Goal: Information Seeking & Learning: Learn about a topic

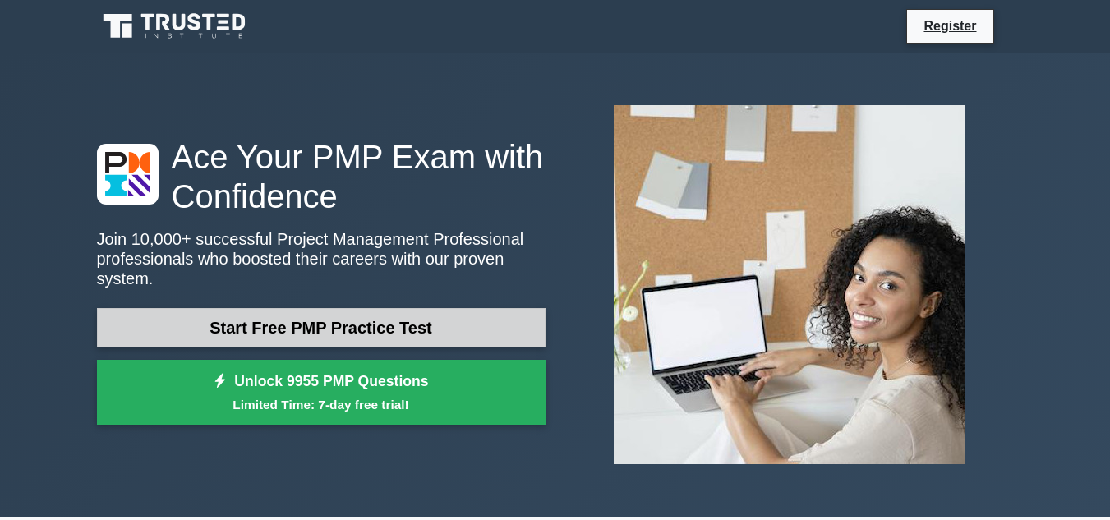
click at [392, 311] on link "Start Free PMP Practice Test" at bounding box center [321, 327] width 449 height 39
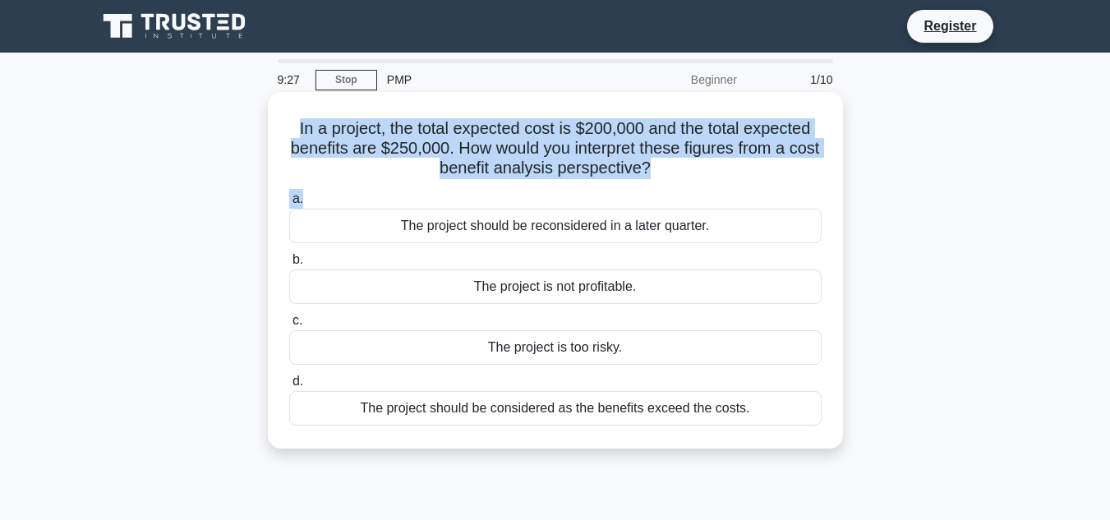
drag, startPoint x: 293, startPoint y: 127, endPoint x: 691, endPoint y: 190, distance: 403.5
click at [691, 190] on div "In a project, the total expected cost is $200,000 and the total expected benefi…" at bounding box center [555, 270] width 562 height 343
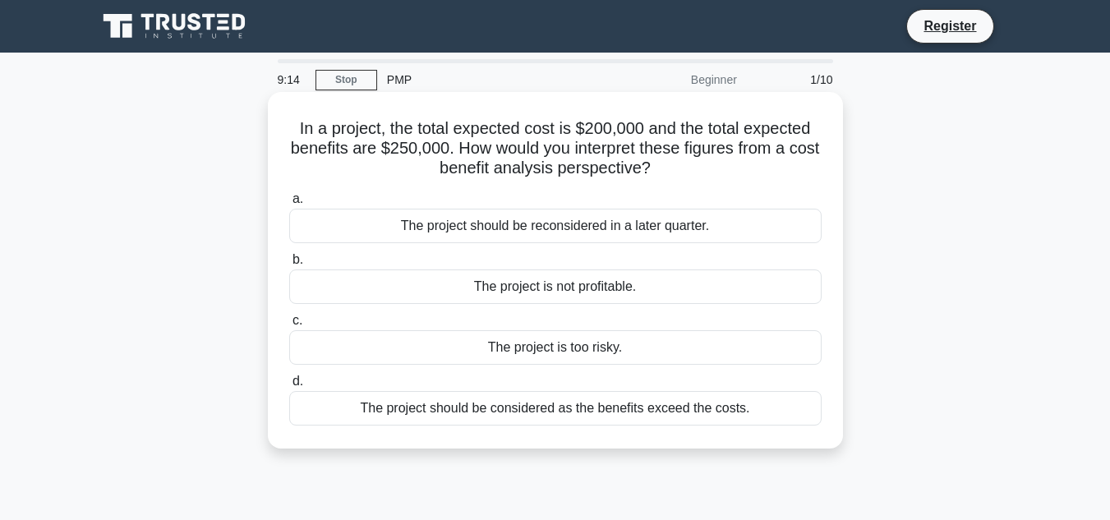
click at [620, 410] on div "The project should be considered as the benefits exceed the costs." at bounding box center [555, 408] width 532 height 35
click at [289, 387] on input "d. The project should be considered as the benefits exceed the costs." at bounding box center [289, 381] width 0 height 11
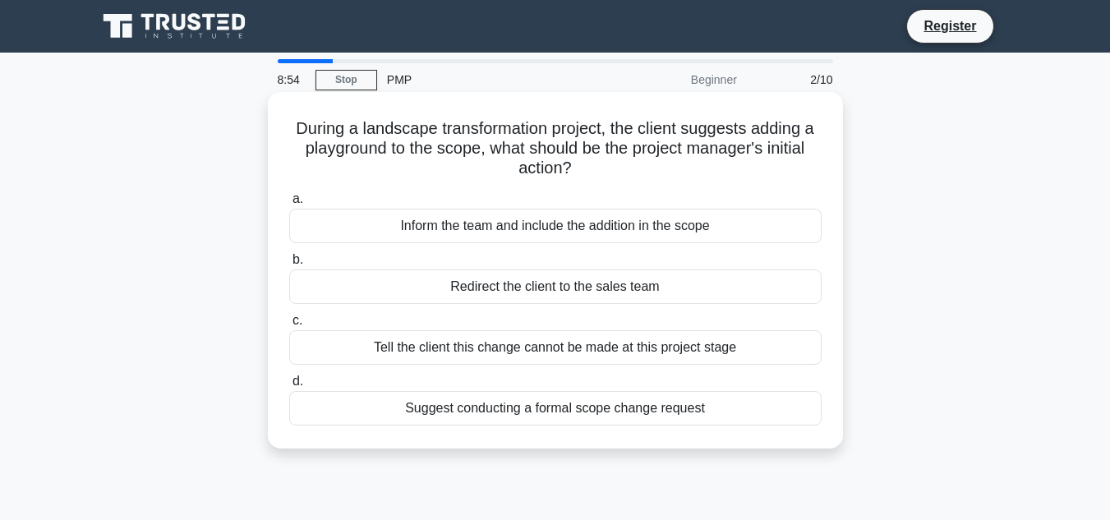
click at [682, 407] on div "Suggest conducting a formal scope change request" at bounding box center [555, 408] width 532 height 35
click at [289, 387] on input "d. Suggest conducting a formal scope change request" at bounding box center [289, 381] width 0 height 11
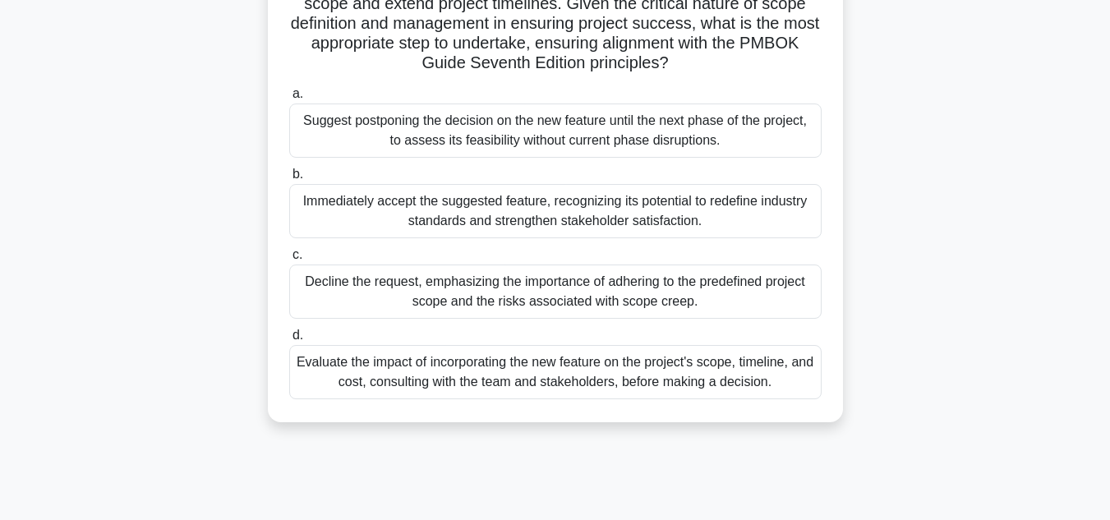
scroll to position [329, 0]
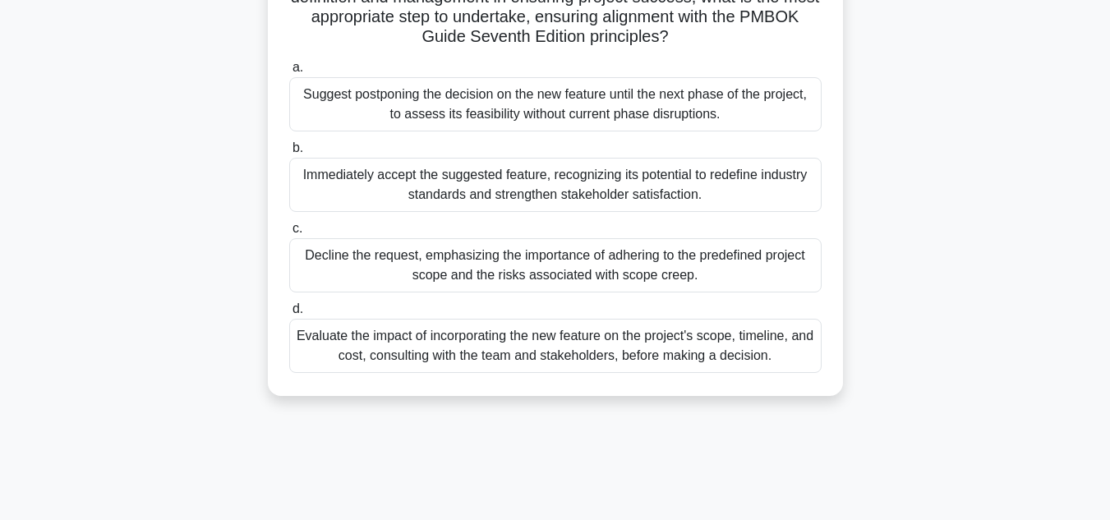
click at [691, 349] on div "Evaluate the impact of incorporating the new feature on the project's scope, ti…" at bounding box center [555, 346] width 532 height 54
click at [289, 315] on input "d. Evaluate the impact of incorporating the new feature on the project's scope,…" at bounding box center [289, 309] width 0 height 11
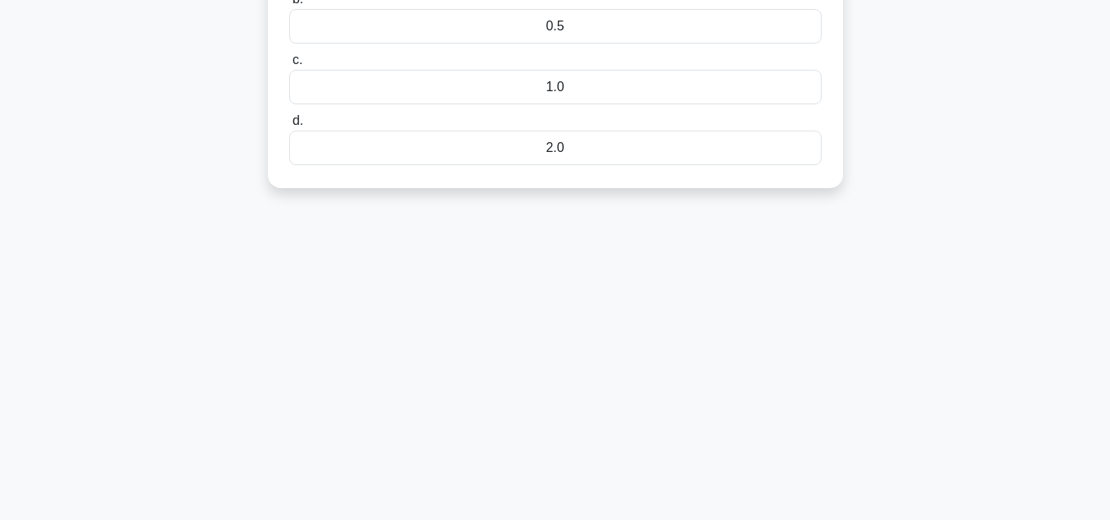
scroll to position [0, 0]
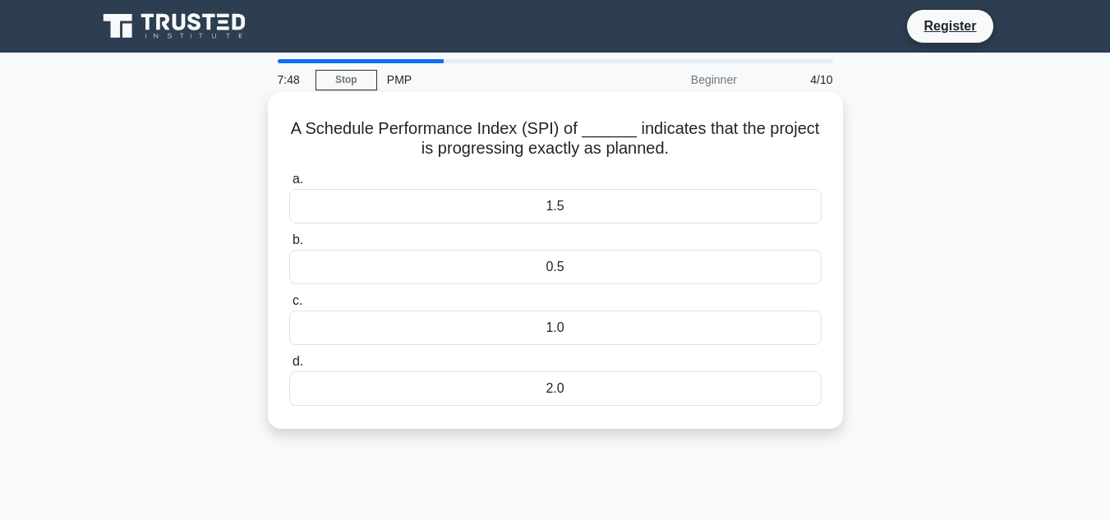
click at [594, 342] on div "1.0" at bounding box center [555, 328] width 532 height 35
click at [289, 306] on input "c. 1.0" at bounding box center [289, 301] width 0 height 11
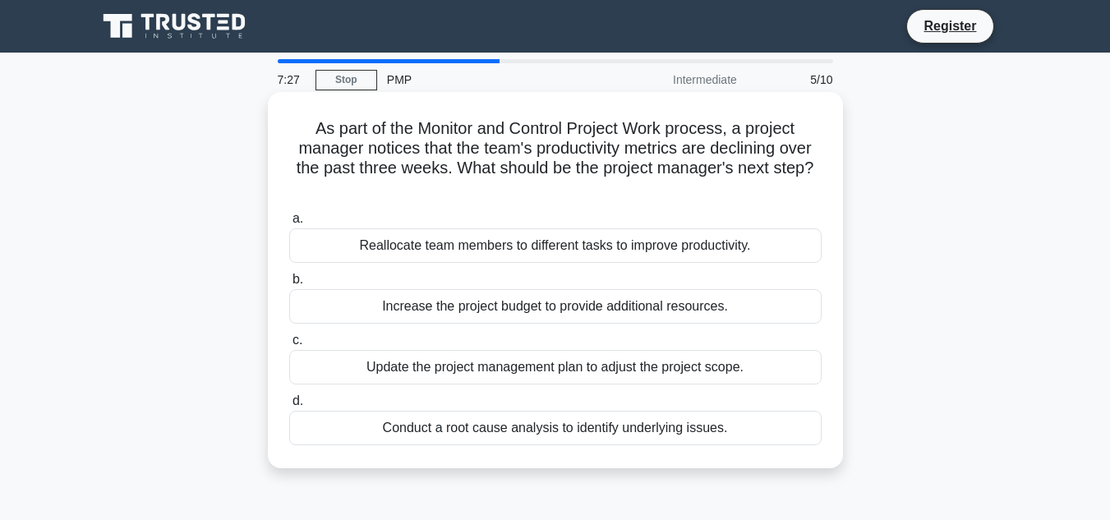
click at [600, 435] on div "Conduct a root cause analysis to identify underlying issues." at bounding box center [555, 428] width 532 height 35
click at [289, 407] on input "d. Conduct a root cause analysis to identify underlying issues." at bounding box center [289, 401] width 0 height 11
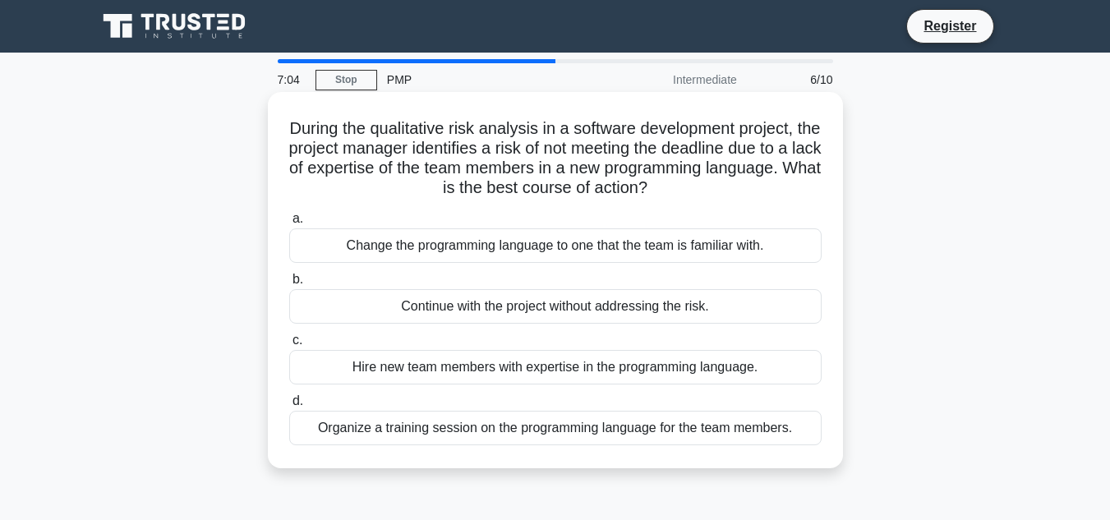
click at [684, 433] on div "Organize a training session on the programming language for the team members." at bounding box center [555, 428] width 532 height 35
click at [289, 407] on input "d. Organize a training session on the programming language for the team members." at bounding box center [289, 401] width 0 height 11
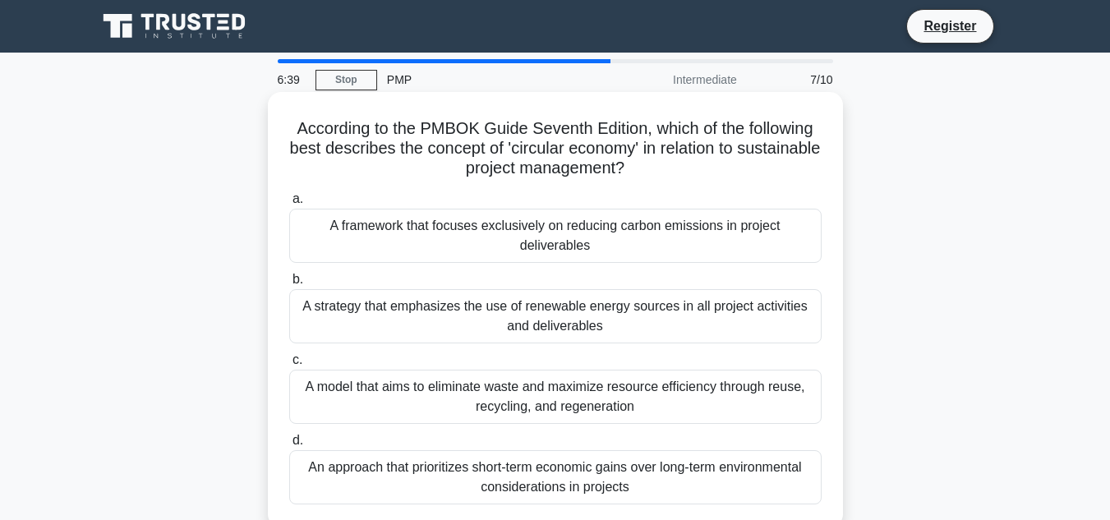
click at [627, 418] on div "A model that aims to eliminate waste and maximize resource efficiency through r…" at bounding box center [555, 397] width 532 height 54
click at [289, 366] on input "c. A model that aims to eliminate waste and maximize resource efficiency throug…" at bounding box center [289, 360] width 0 height 11
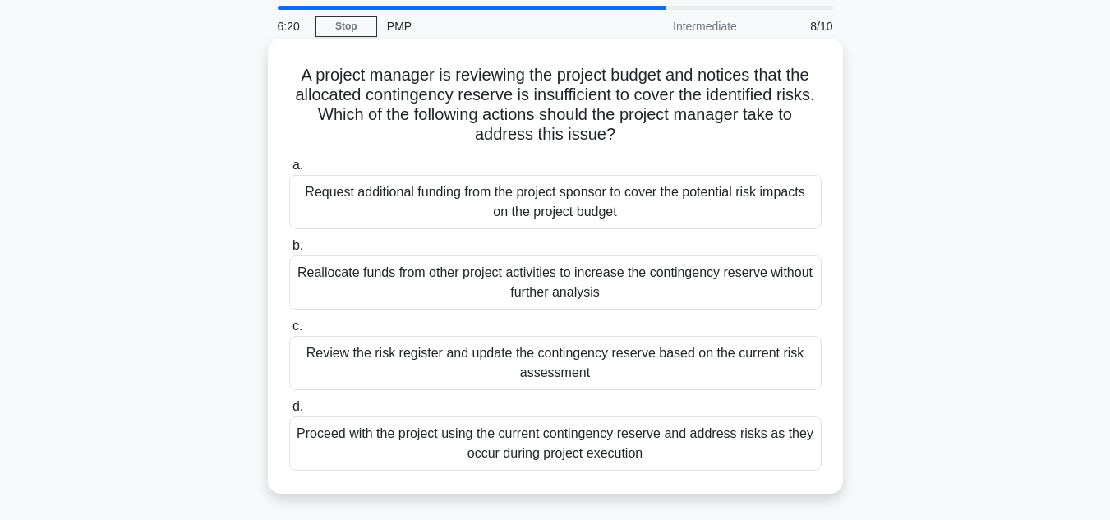
scroll to position [82, 0]
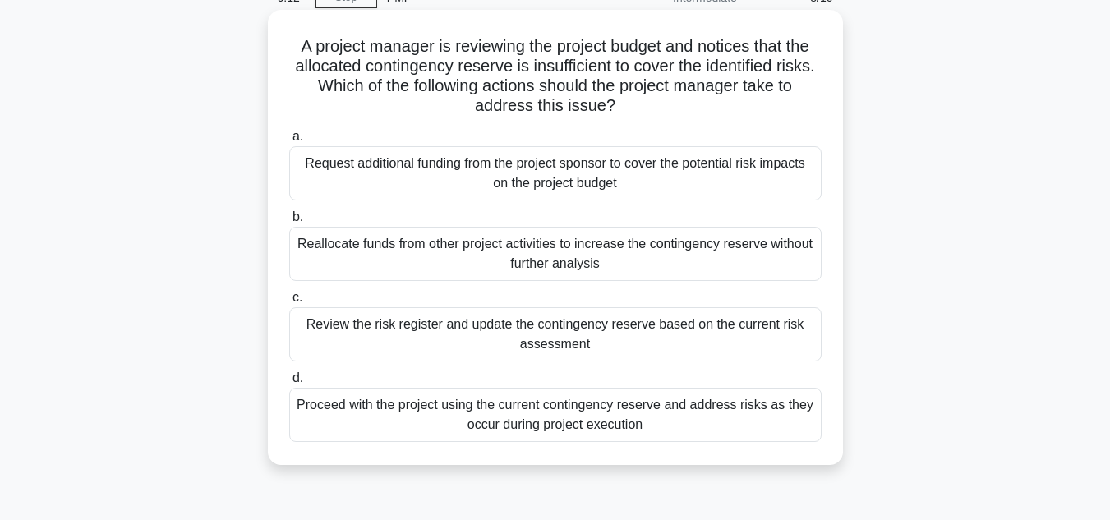
click at [659, 347] on div "Review the risk register and update the contingency reserve based on the curren…" at bounding box center [555, 334] width 532 height 54
click at [289, 303] on input "c. Review the risk register and update the contingency reserve based on the cur…" at bounding box center [289, 298] width 0 height 11
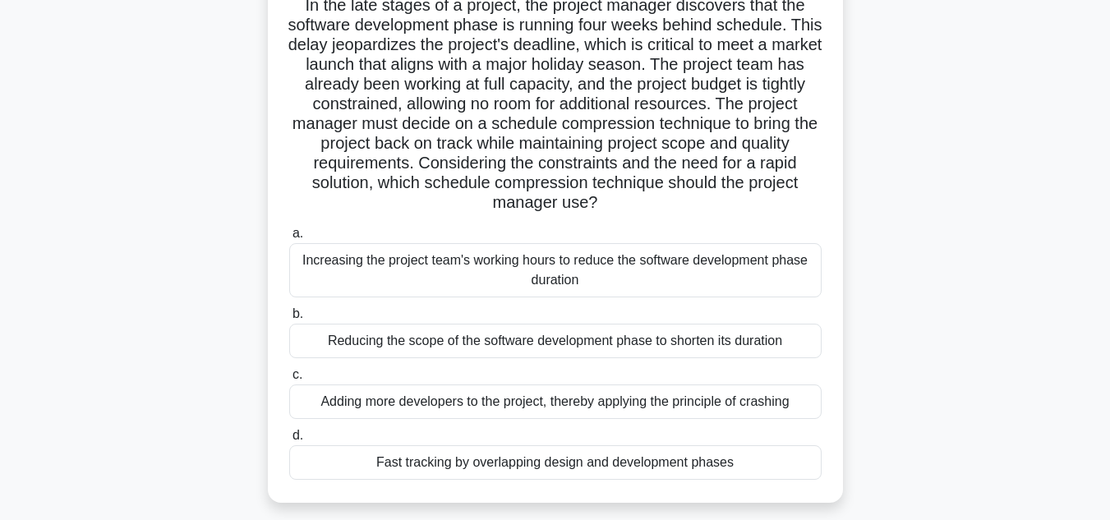
scroll to position [164, 0]
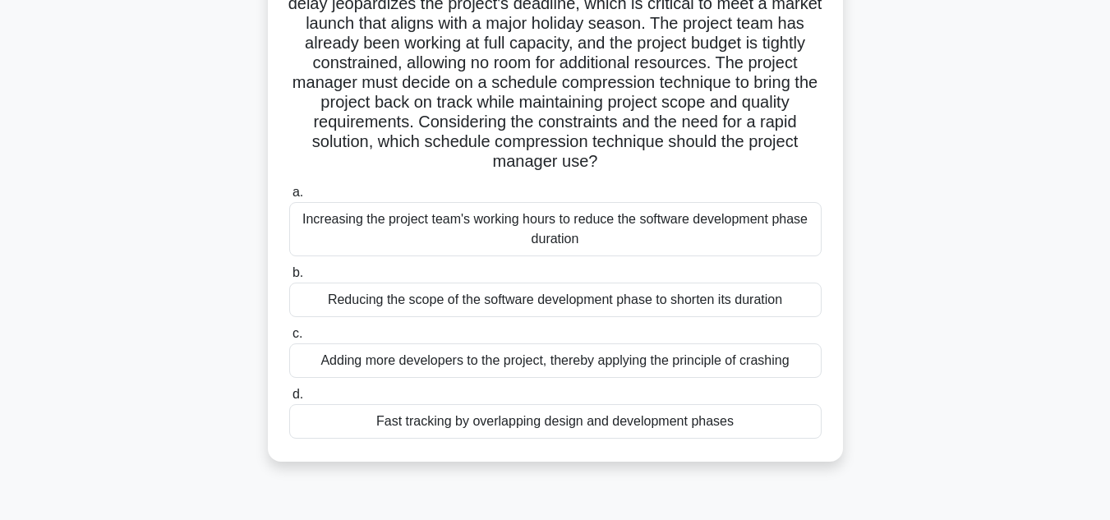
click at [518, 367] on div "Adding more developers to the project, thereby applying the principle of crashi…" at bounding box center [555, 360] width 532 height 35
click at [289, 339] on input "c. Adding more developers to the project, thereby applying the principle of cra…" at bounding box center [289, 334] width 0 height 11
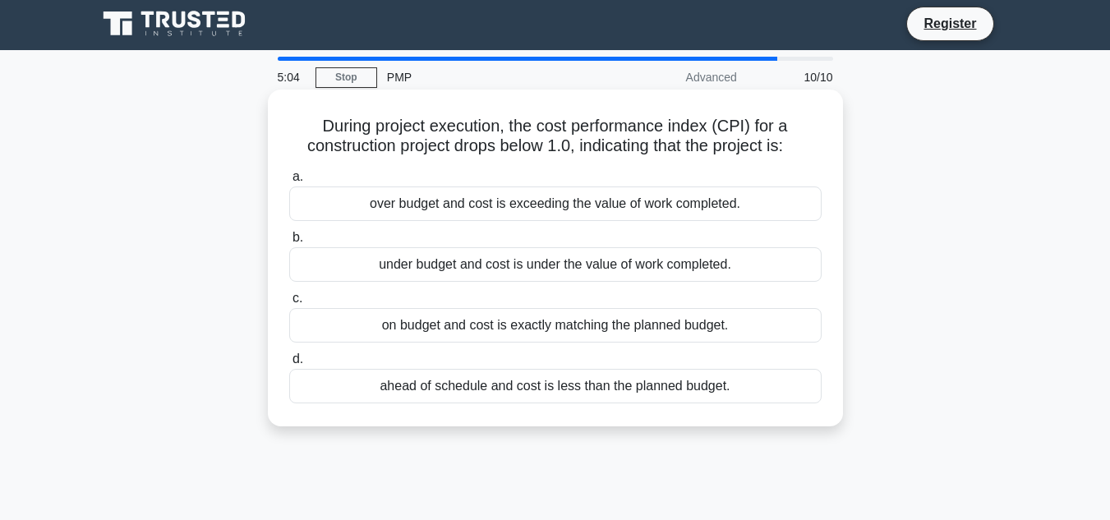
scroll to position [0, 0]
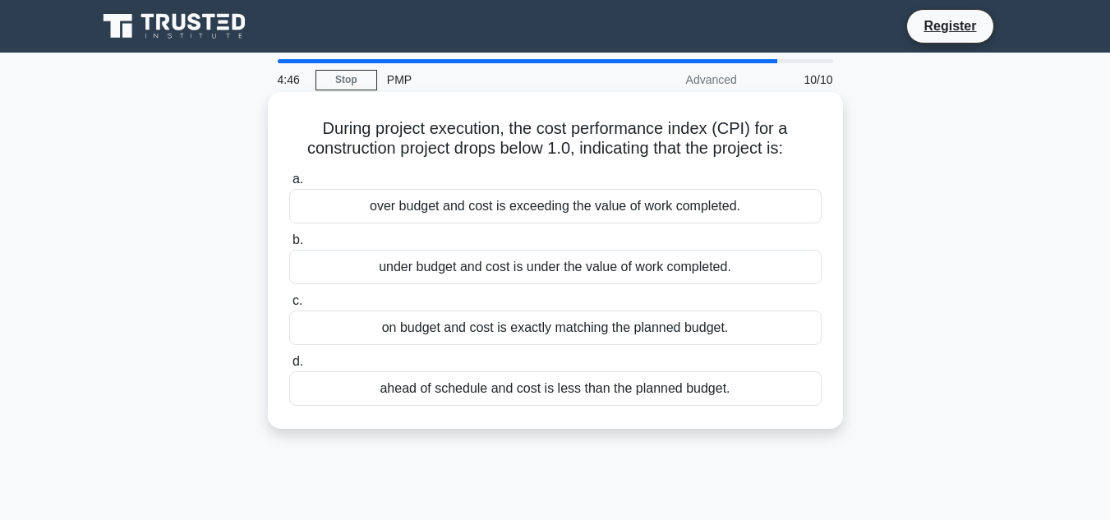
click at [477, 210] on div "over budget and cost is exceeding the value of work completed." at bounding box center [555, 206] width 532 height 35
click at [289, 185] on input "a. over budget and cost is exceeding the value of work completed." at bounding box center [289, 179] width 0 height 11
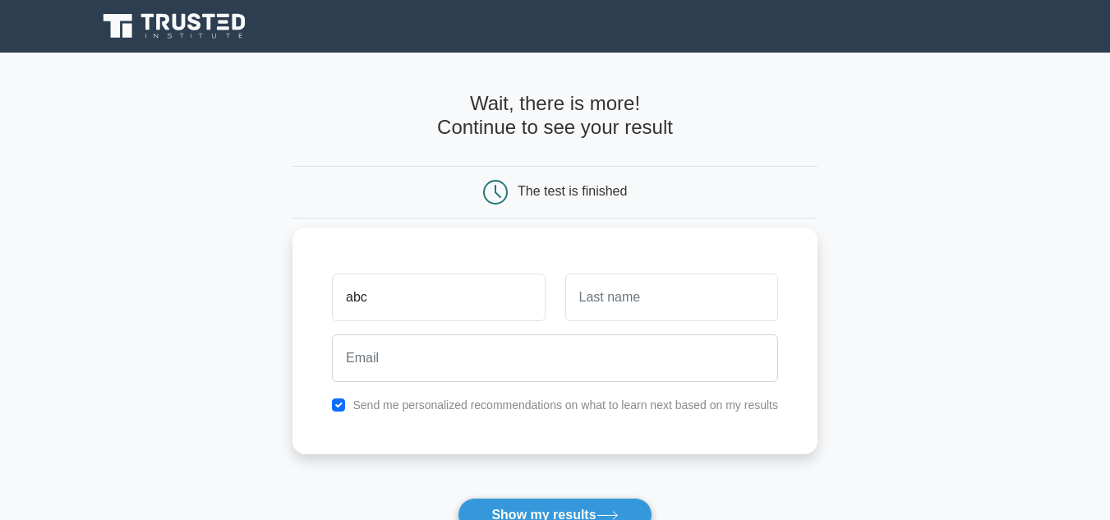
type input "abc"
drag, startPoint x: 657, startPoint y: 287, endPoint x: 655, endPoint y: 296, distance: 9.4
click at [657, 288] on input "text" at bounding box center [671, 298] width 213 height 48
type input "def"
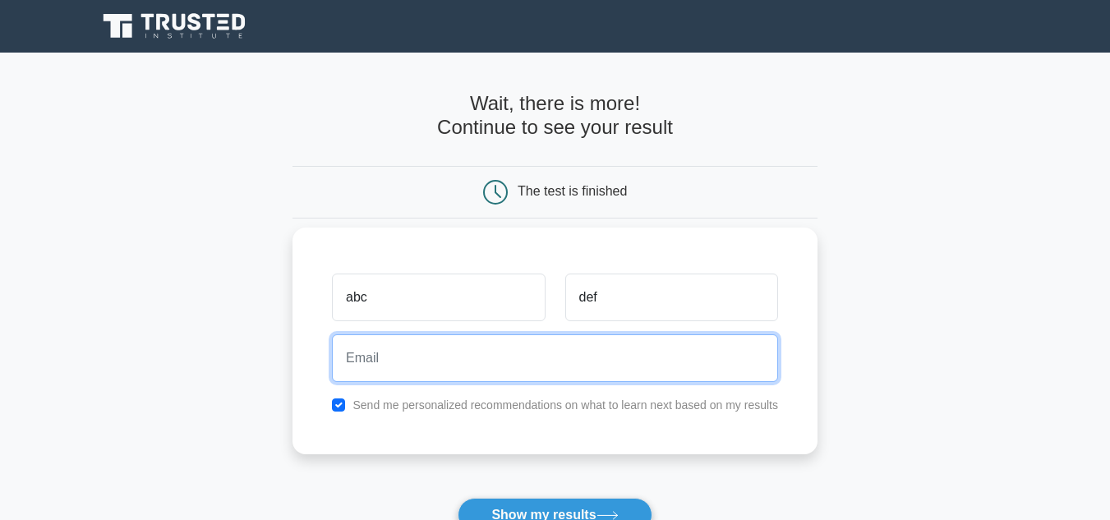
click at [482, 363] on input "email" at bounding box center [555, 358] width 446 height 48
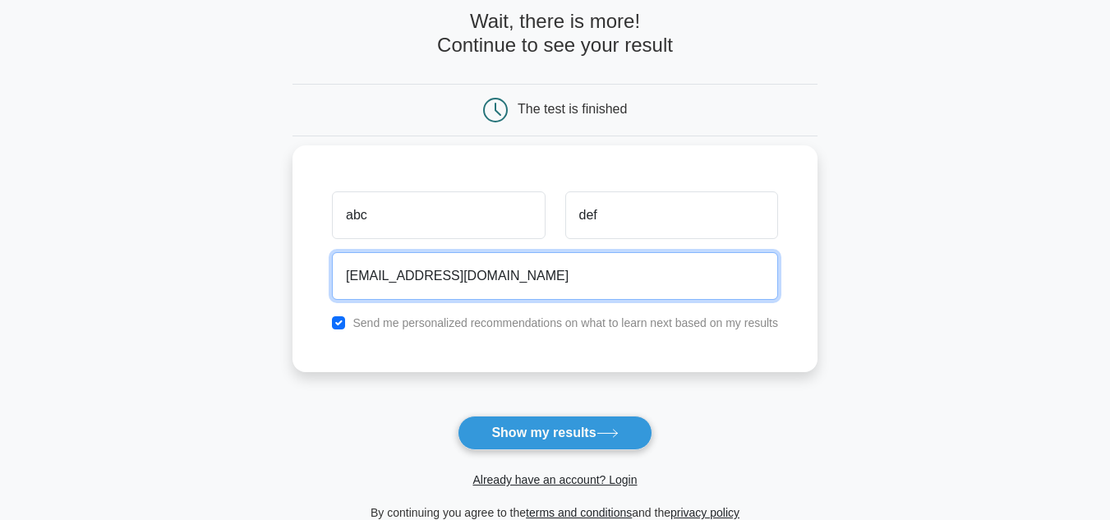
type input "abcd@xuz.com"
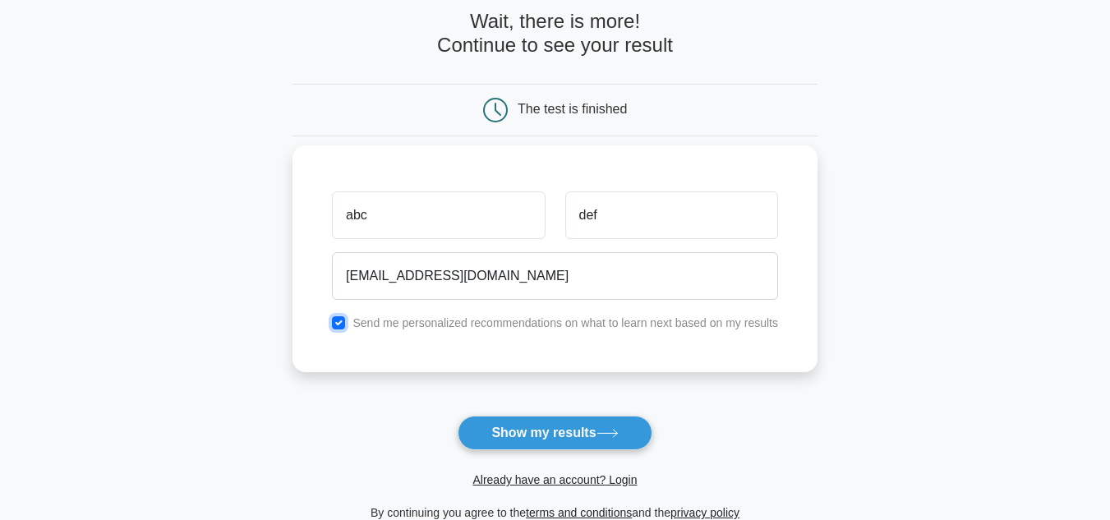
click at [338, 322] on input "checkbox" at bounding box center [338, 322] width 13 height 13
checkbox input "false"
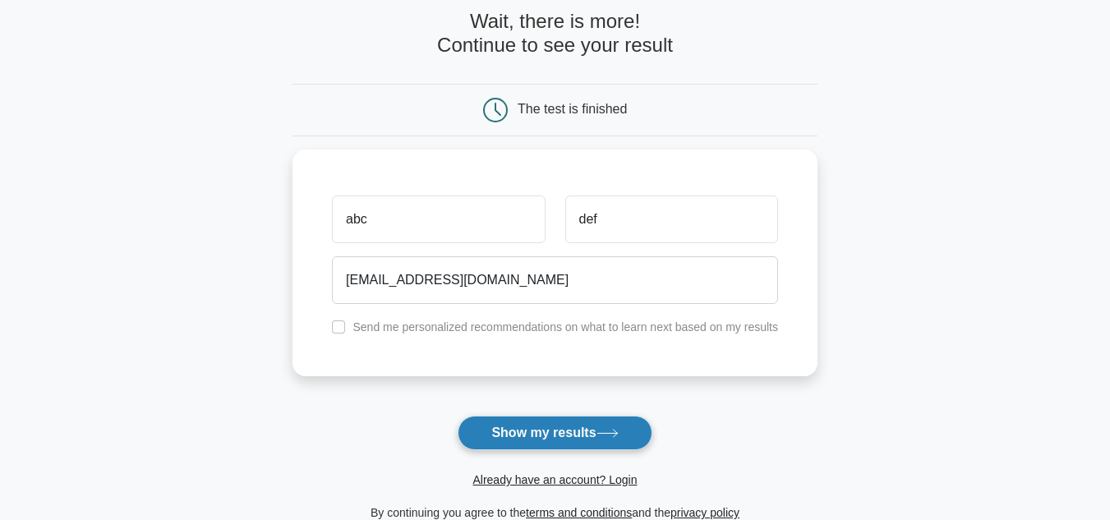
click at [500, 431] on button "Show my results" at bounding box center [555, 433] width 194 height 35
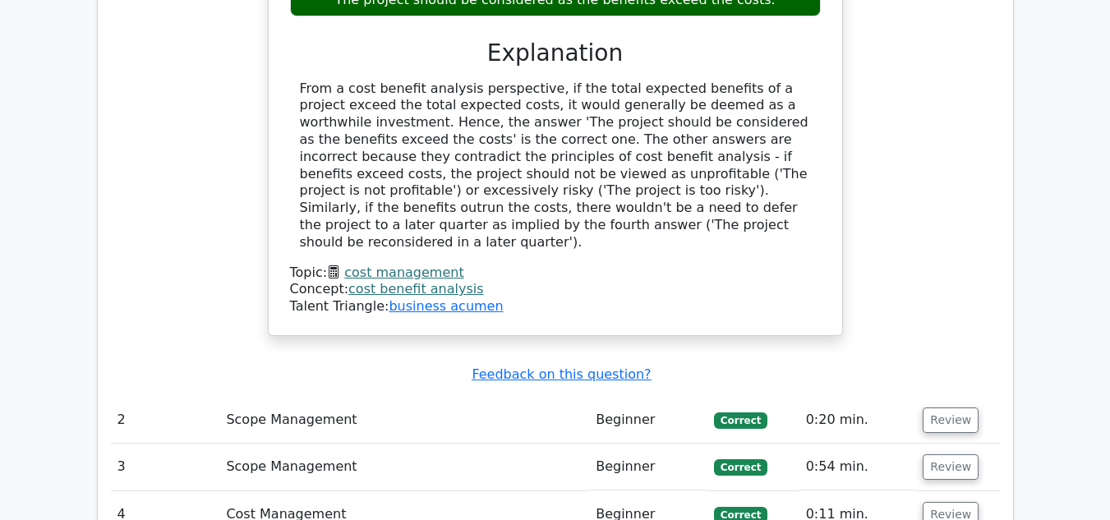
scroll to position [2054, 0]
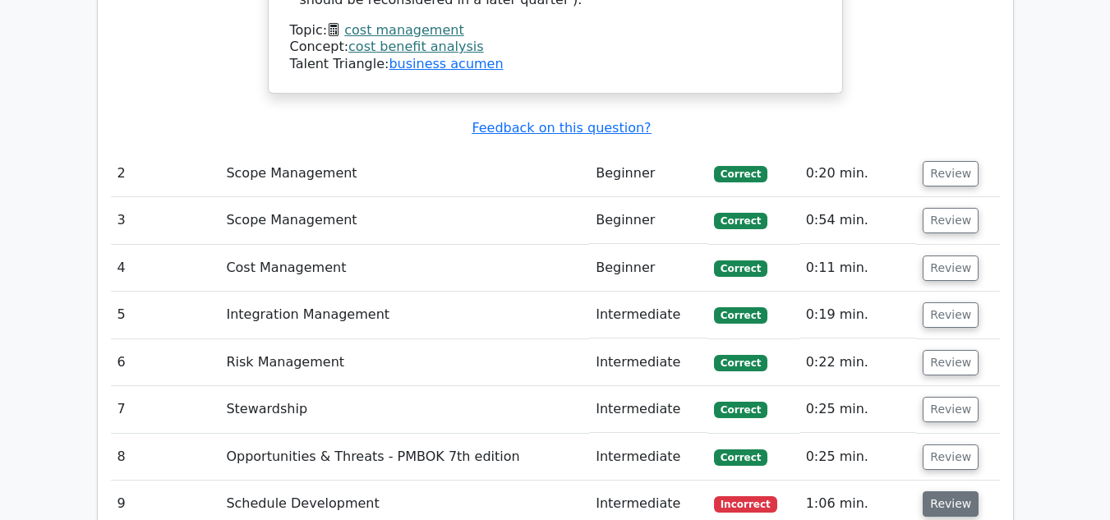
click at [940, 491] on button "Review" at bounding box center [951, 503] width 56 height 25
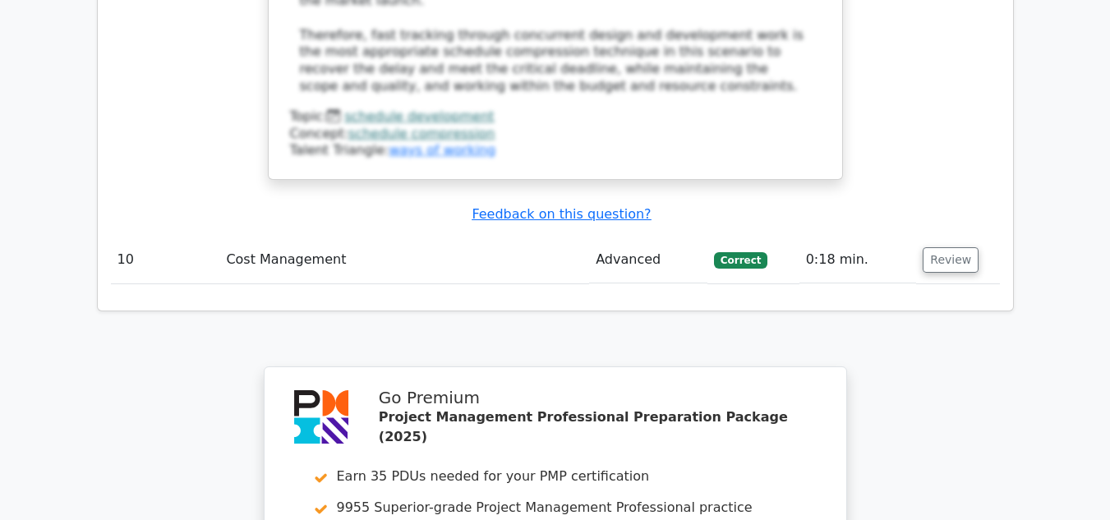
scroll to position [3793, 0]
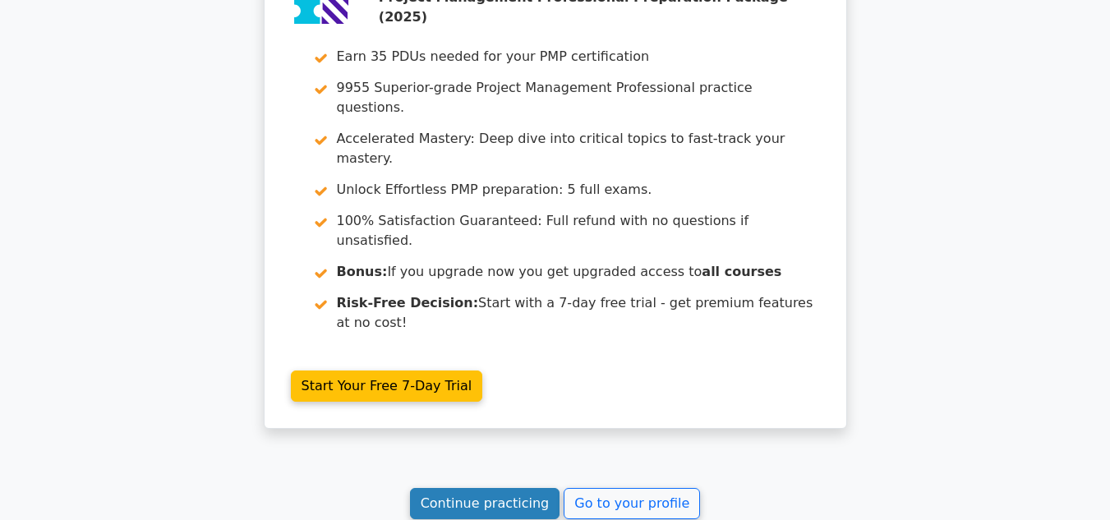
click at [533, 488] on link "Continue practicing" at bounding box center [485, 503] width 150 height 31
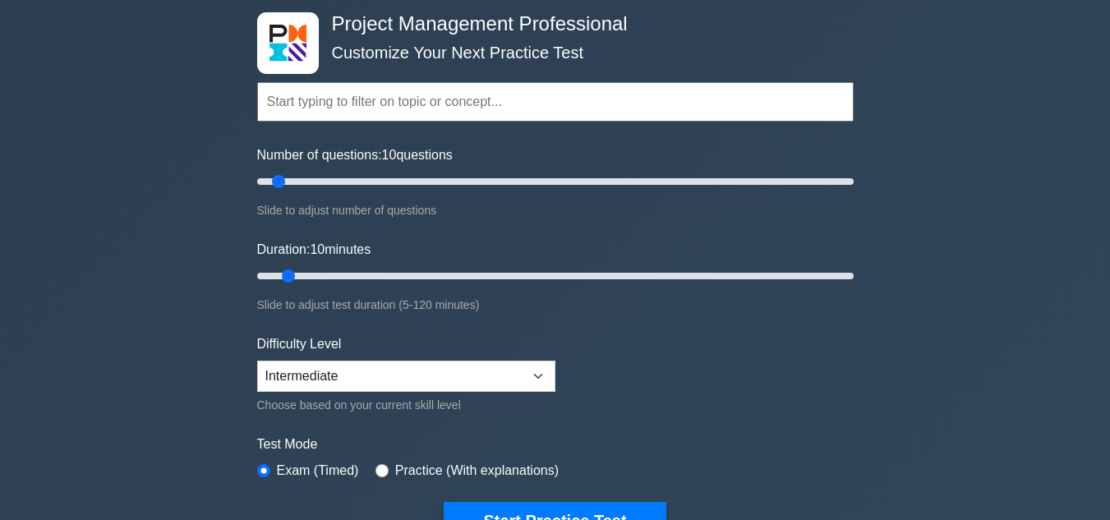
scroll to position [82, 0]
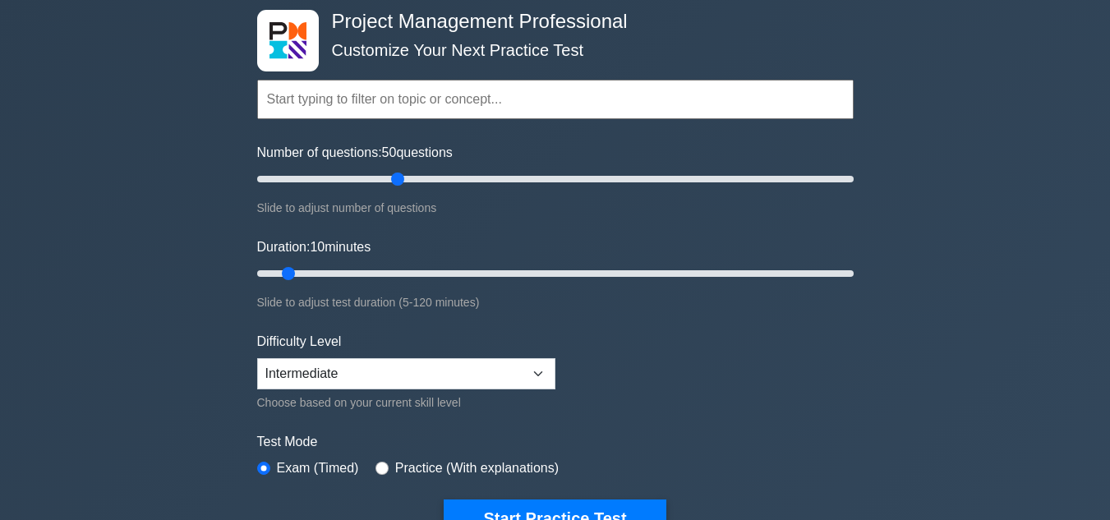
drag, startPoint x: 277, startPoint y: 177, endPoint x: 396, endPoint y: 188, distance: 119.6
type input "50"
click at [396, 188] on input "Number of questions: 50 questions" at bounding box center [555, 179] width 597 height 20
drag, startPoint x: 290, startPoint y: 274, endPoint x: 488, endPoint y: 288, distance: 198.6
click at [488, 283] on input "Duration: 50 minutes" at bounding box center [555, 274] width 597 height 20
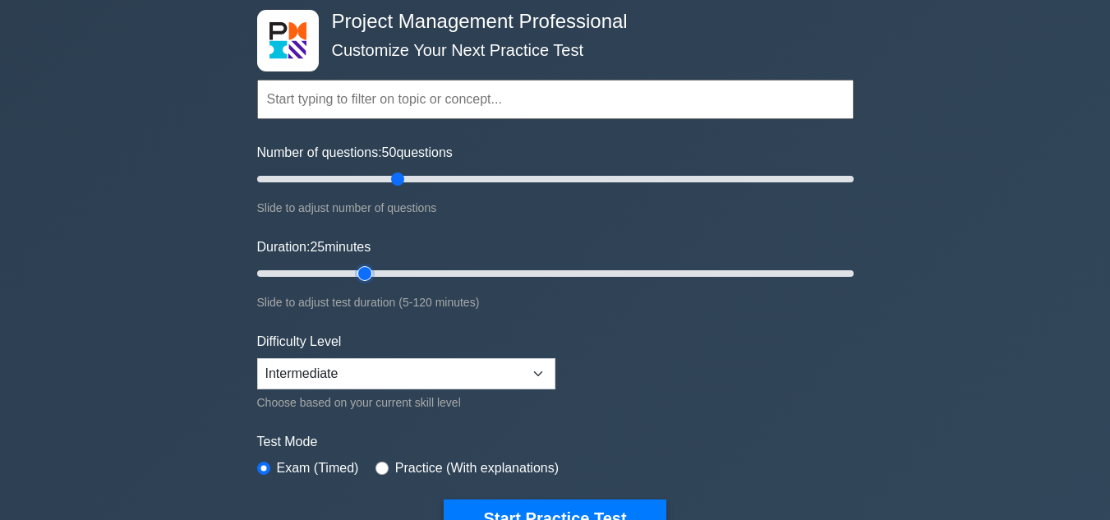
drag, startPoint x: 489, startPoint y: 274, endPoint x: 372, endPoint y: 274, distance: 116.7
type input "25"
click at [372, 274] on input "Duration: 25 minutes" at bounding box center [555, 274] width 597 height 20
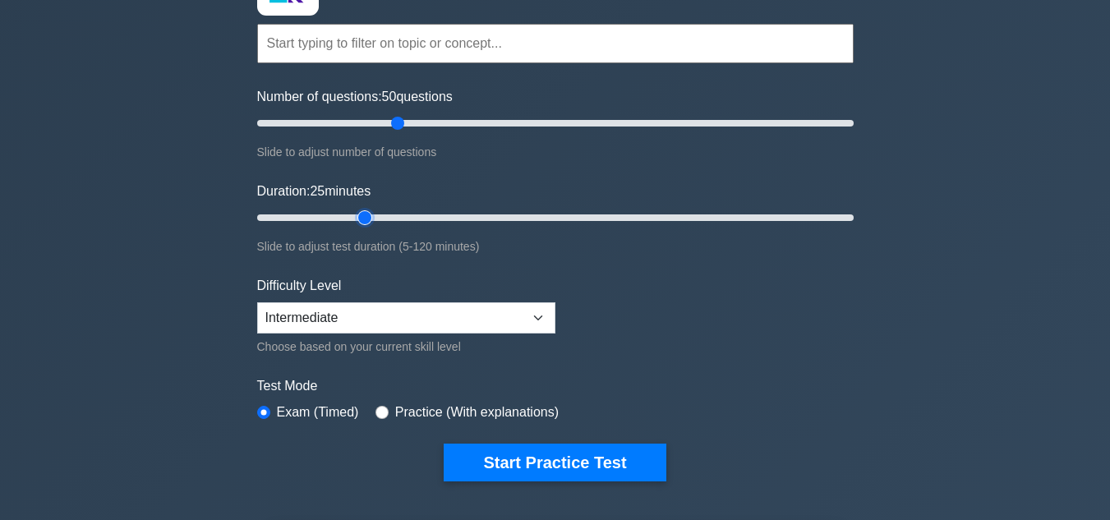
scroll to position [164, 0]
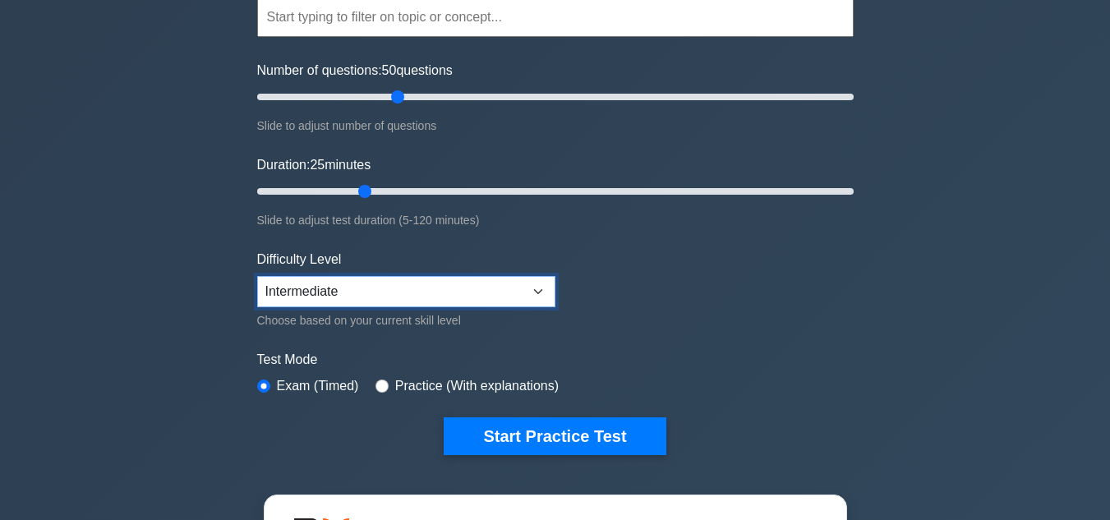
click at [409, 293] on select "Beginner Intermediate Expert" at bounding box center [406, 291] width 298 height 31
click at [257, 276] on select "Beginner Intermediate Expert" at bounding box center [406, 291] width 298 height 31
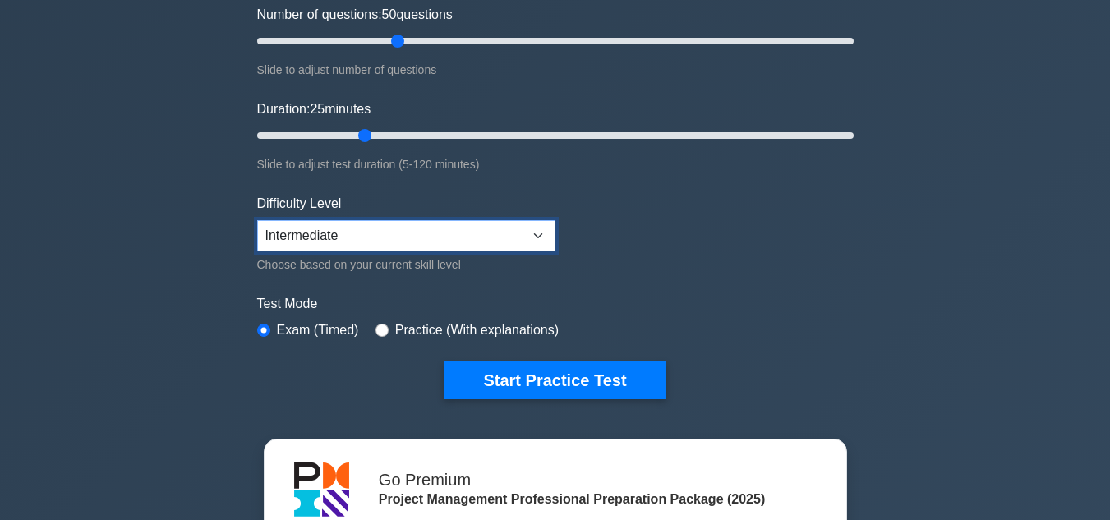
scroll to position [247, 0]
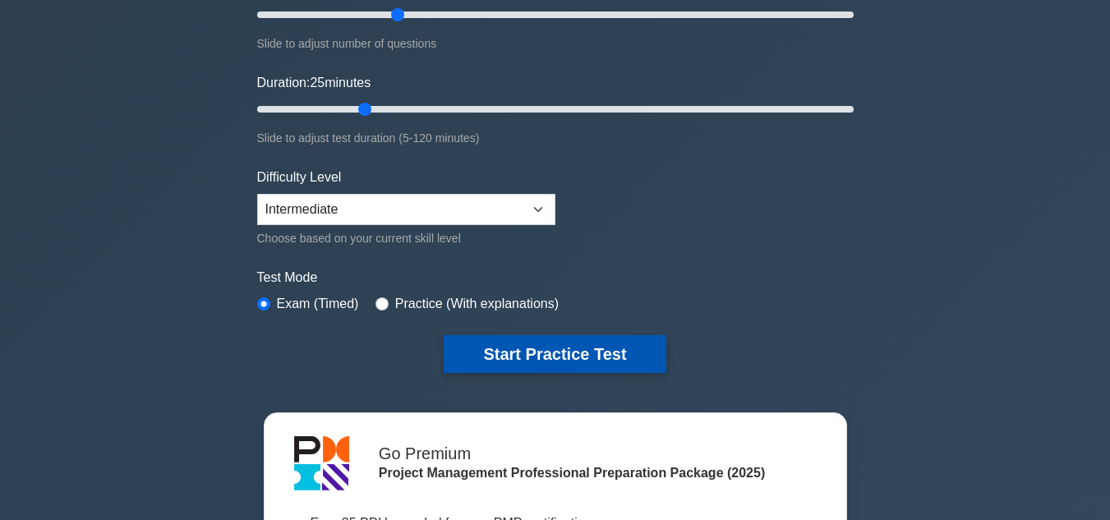
click at [489, 351] on button "Start Practice Test" at bounding box center [555, 354] width 222 height 38
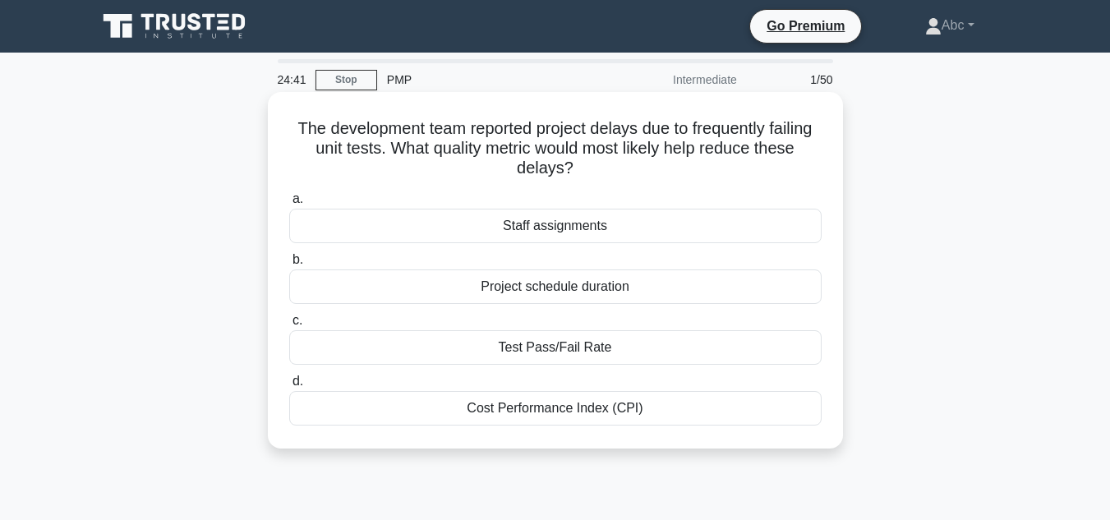
click at [559, 348] on div "Test Pass/Fail Rate" at bounding box center [555, 347] width 532 height 35
click at [289, 326] on input "c. Test Pass/Fail Rate" at bounding box center [289, 321] width 0 height 11
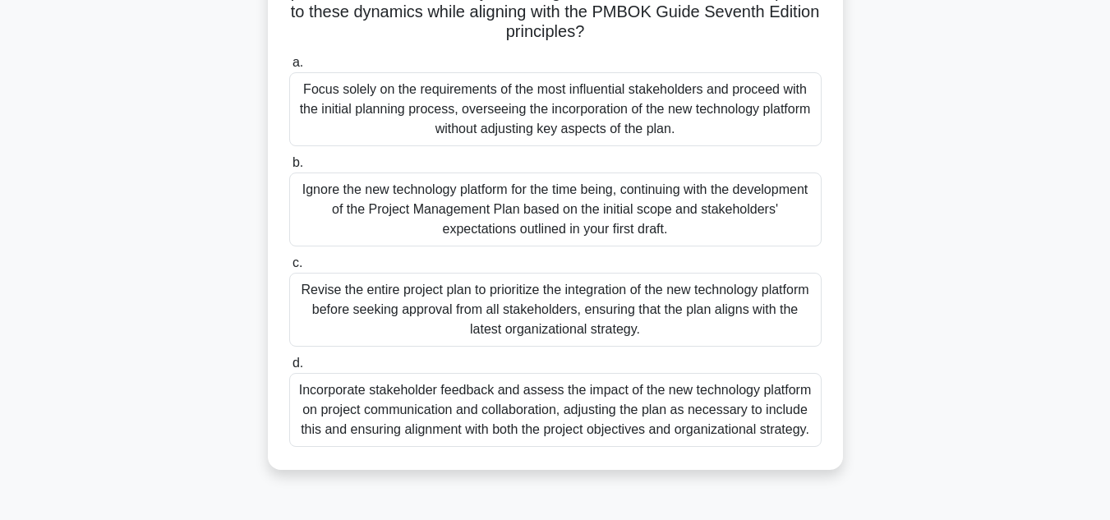
scroll to position [367, 0]
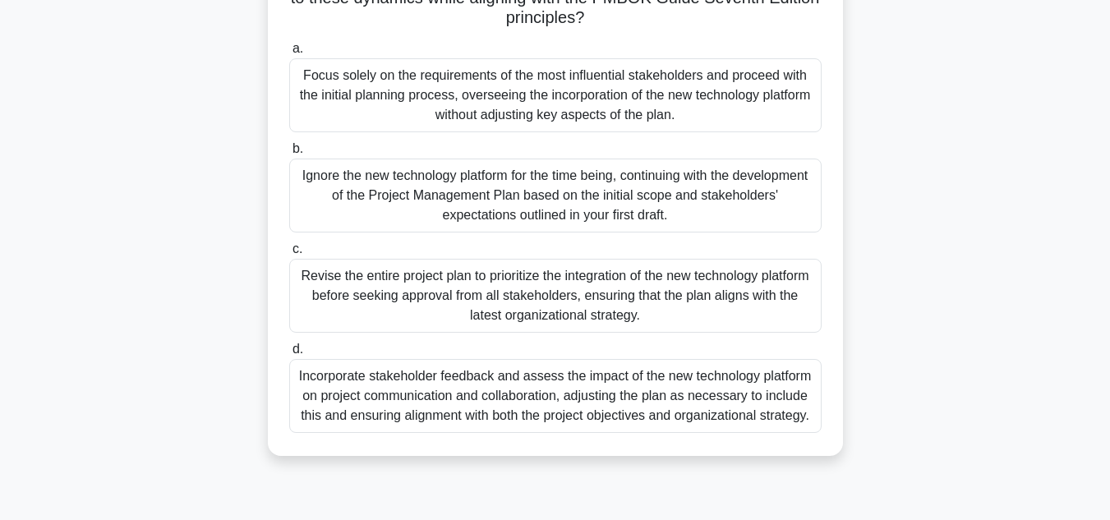
click at [598, 385] on div "Incorporate stakeholder feedback and assess the impact of the new technology pl…" at bounding box center [555, 396] width 532 height 74
click at [289, 355] on input "d. Incorporate stakeholder feedback and assess the impact of the new technology…" at bounding box center [289, 349] width 0 height 11
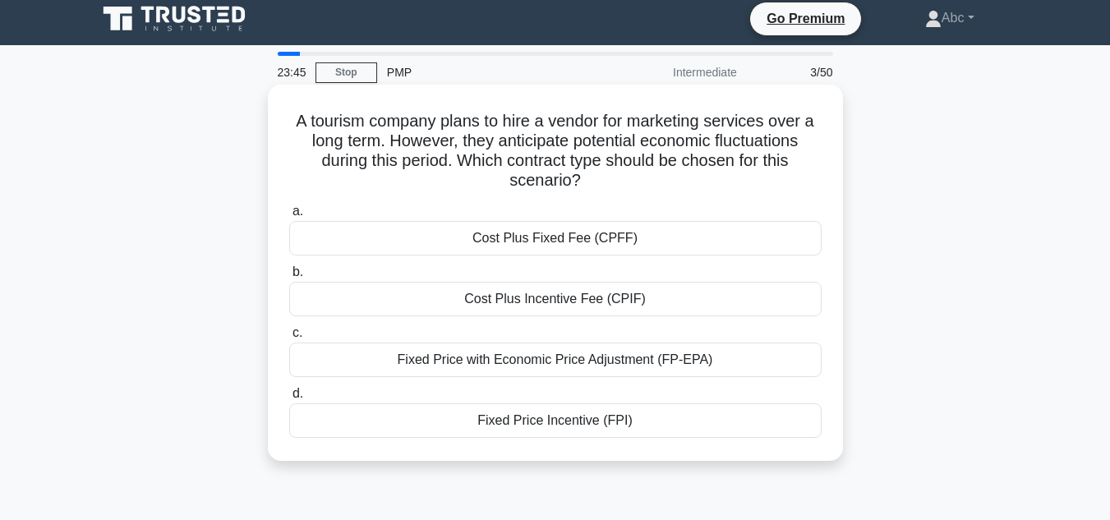
scroll to position [0, 0]
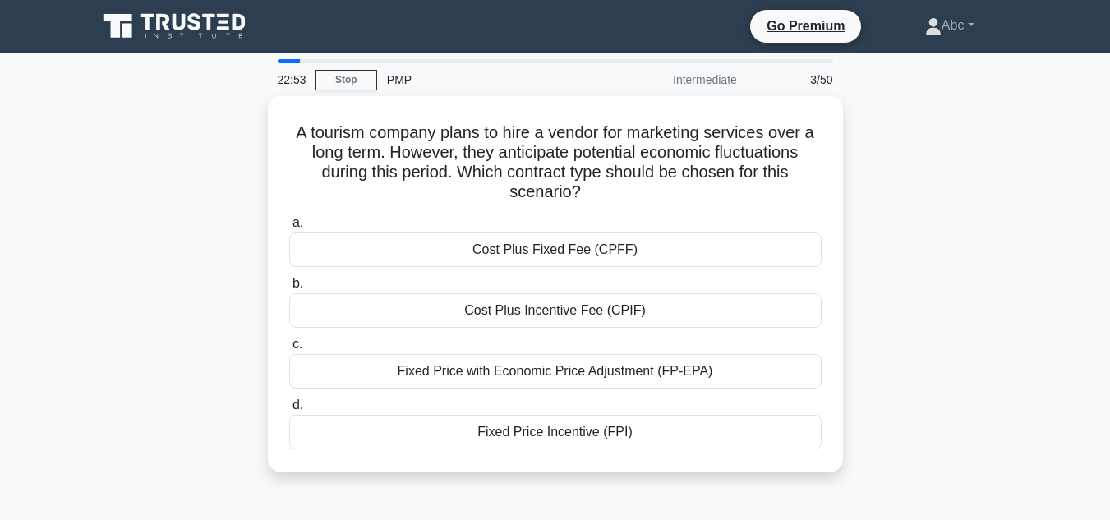
click at [1062, 274] on main "22:53 Stop PMP Intermediate 3/50 A tourism company plans to hire a vendor for m…" at bounding box center [555, 470] width 1110 height 835
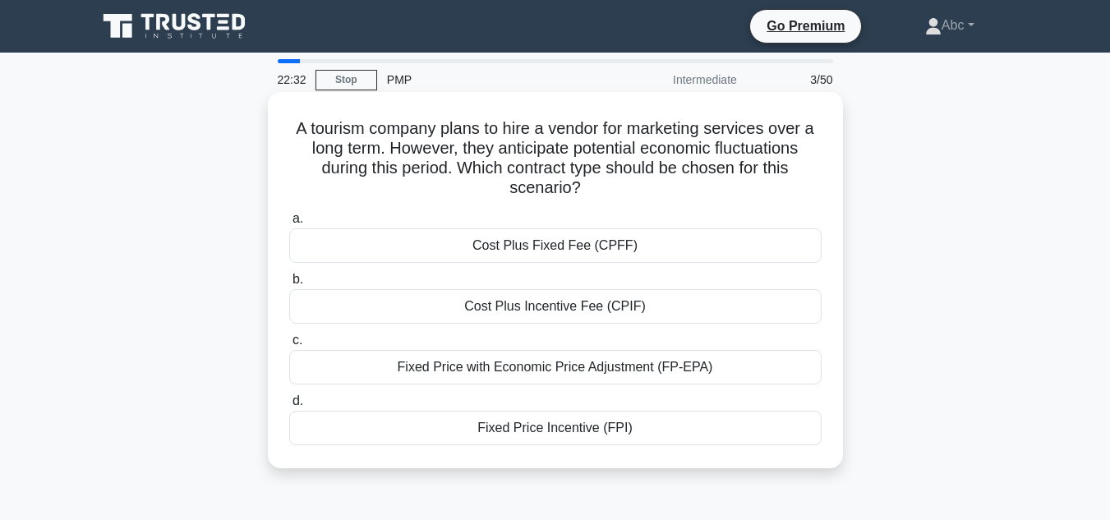
click at [643, 378] on div "Fixed Price with Economic Price Adjustment (FP-EPA)" at bounding box center [555, 367] width 532 height 35
click at [289, 346] on input "c. Fixed Price with Economic Price Adjustment (FP-EPA)" at bounding box center [289, 340] width 0 height 11
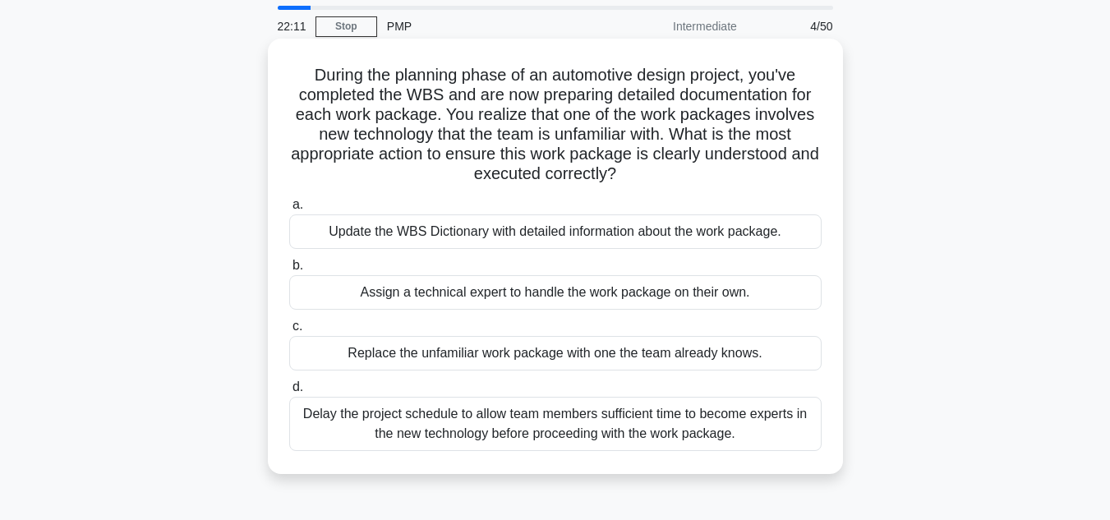
scroll to position [82, 0]
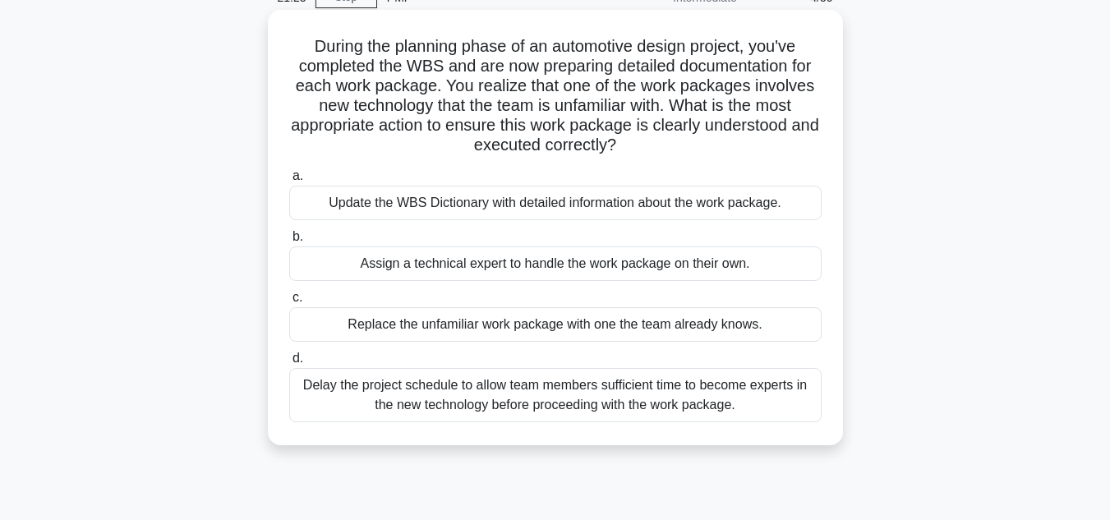
click at [526, 326] on div "Replace the unfamiliar work package with one the team already knows." at bounding box center [555, 324] width 532 height 35
click at [289, 303] on input "c. Replace the unfamiliar work package with one the team already knows." at bounding box center [289, 298] width 0 height 11
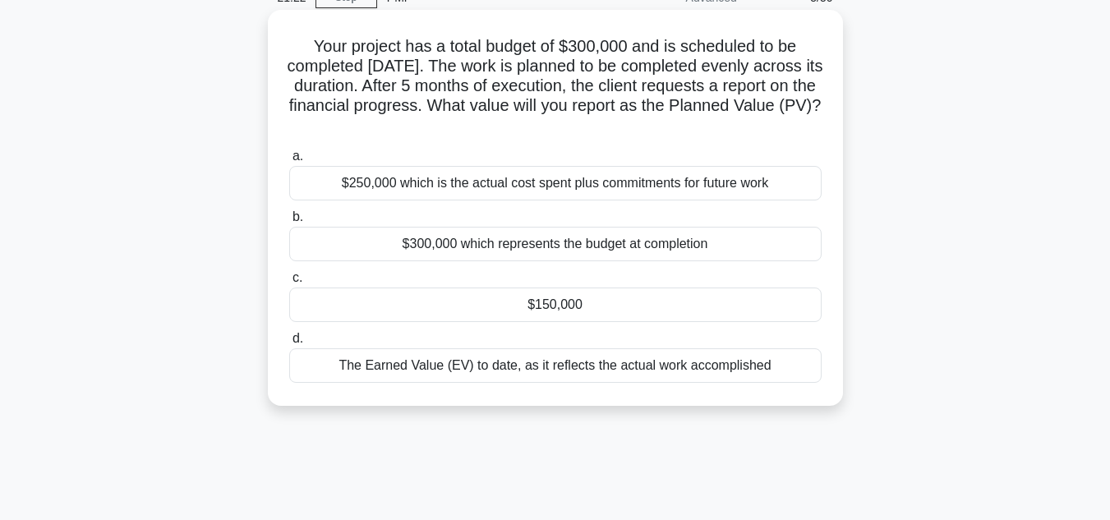
scroll to position [0, 0]
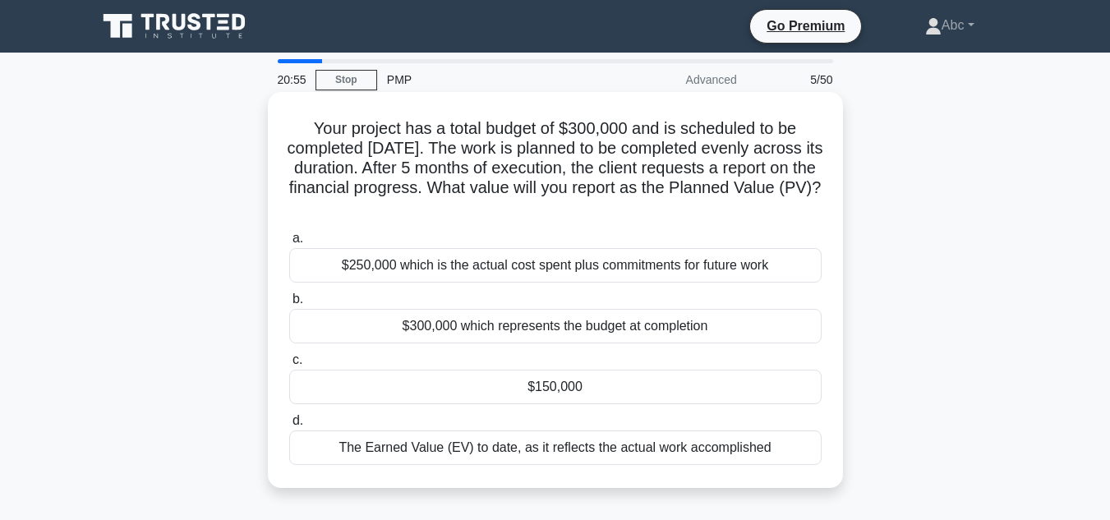
click at [578, 392] on div "$150,000" at bounding box center [555, 387] width 532 height 35
click at [289, 366] on input "c. $150,000" at bounding box center [289, 360] width 0 height 11
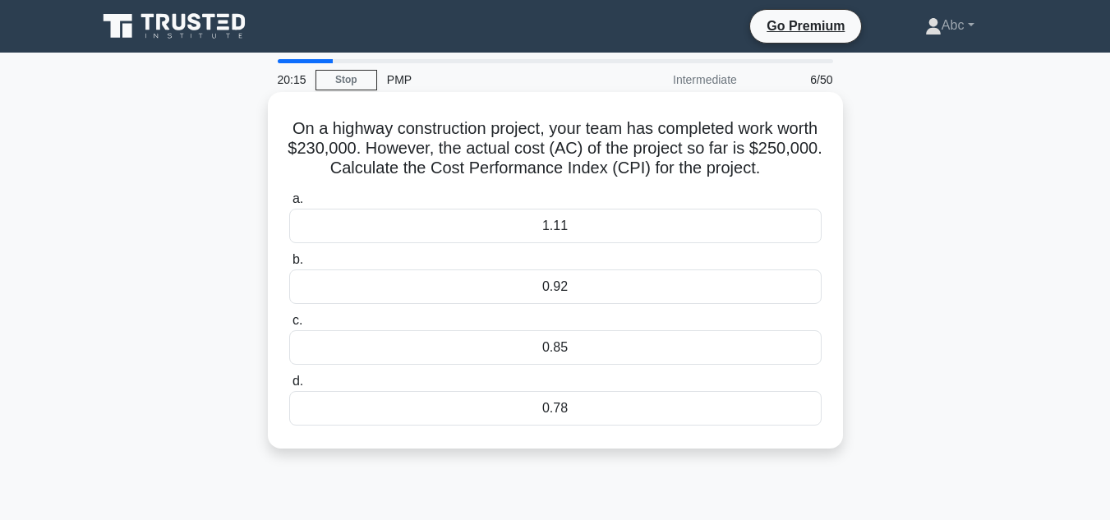
click at [495, 288] on div "0.92" at bounding box center [555, 287] width 532 height 35
click at [289, 265] on input "b. 0.92" at bounding box center [289, 260] width 0 height 11
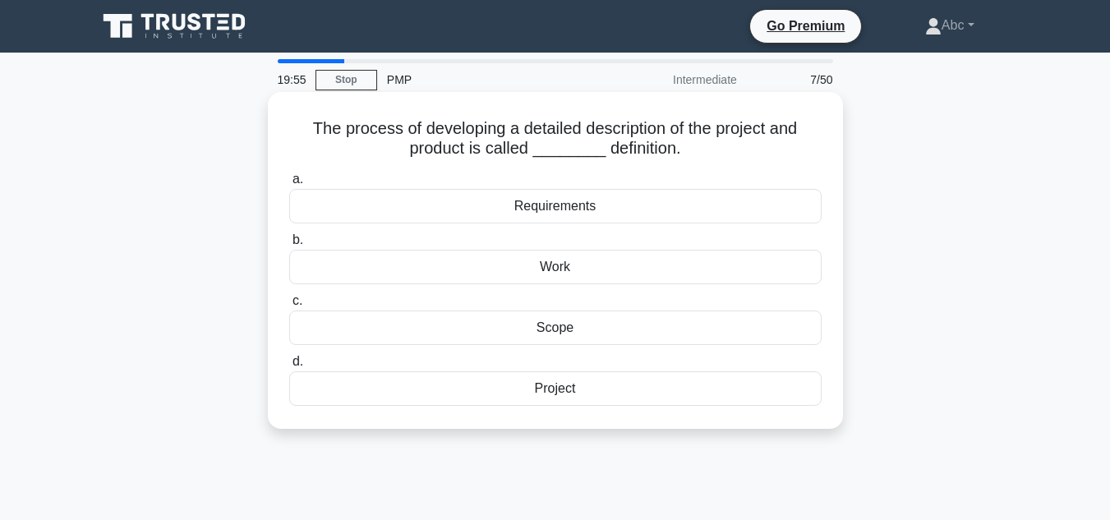
click at [571, 332] on div "Scope" at bounding box center [555, 328] width 532 height 35
click at [289, 306] on input "c. Scope" at bounding box center [289, 301] width 0 height 11
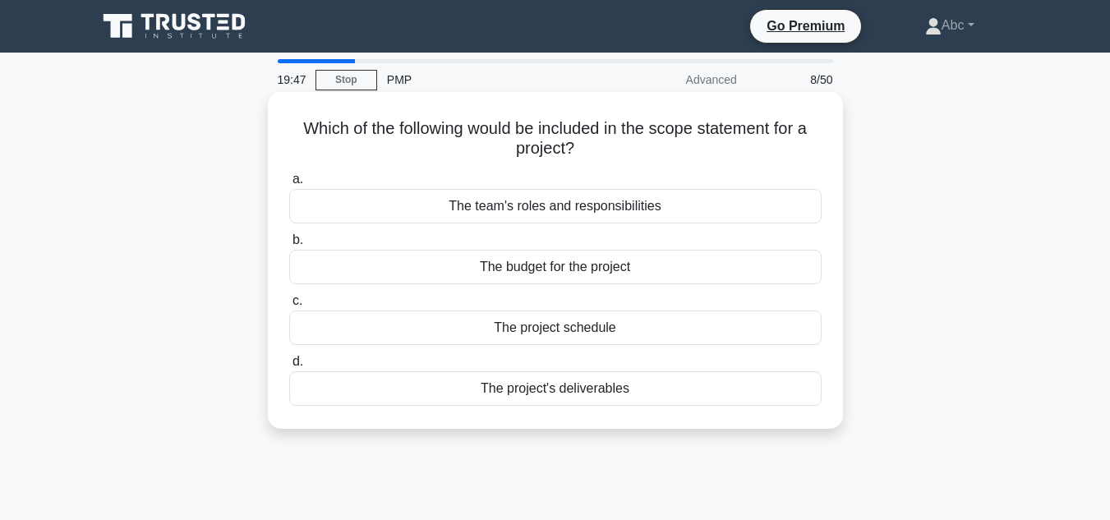
click at [632, 390] on div "The project's deliverables" at bounding box center [555, 388] width 532 height 35
click at [289, 367] on input "d. The project's deliverables" at bounding box center [289, 362] width 0 height 11
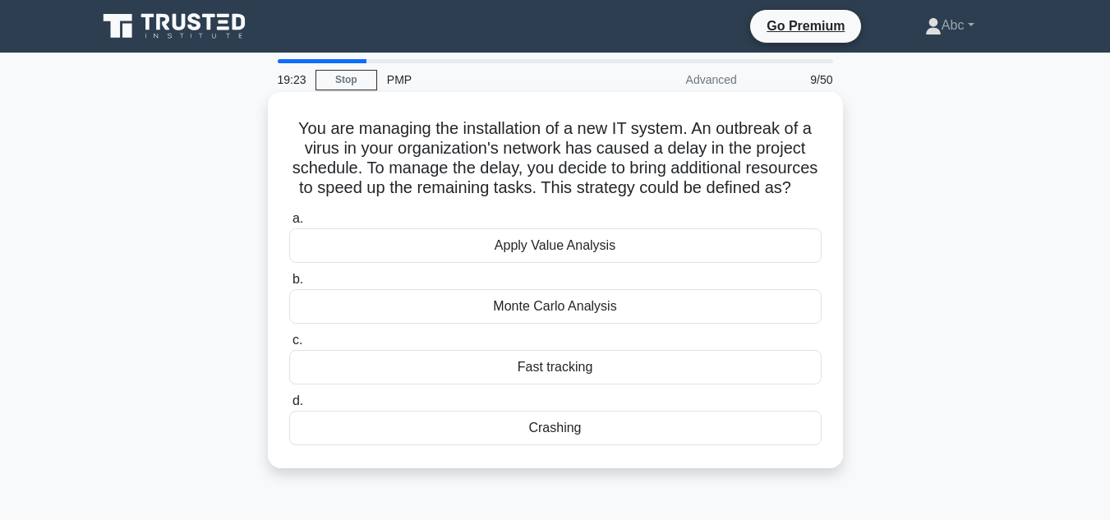
click at [581, 385] on div "Fast tracking" at bounding box center [555, 367] width 532 height 35
click at [289, 346] on input "c. Fast tracking" at bounding box center [289, 340] width 0 height 11
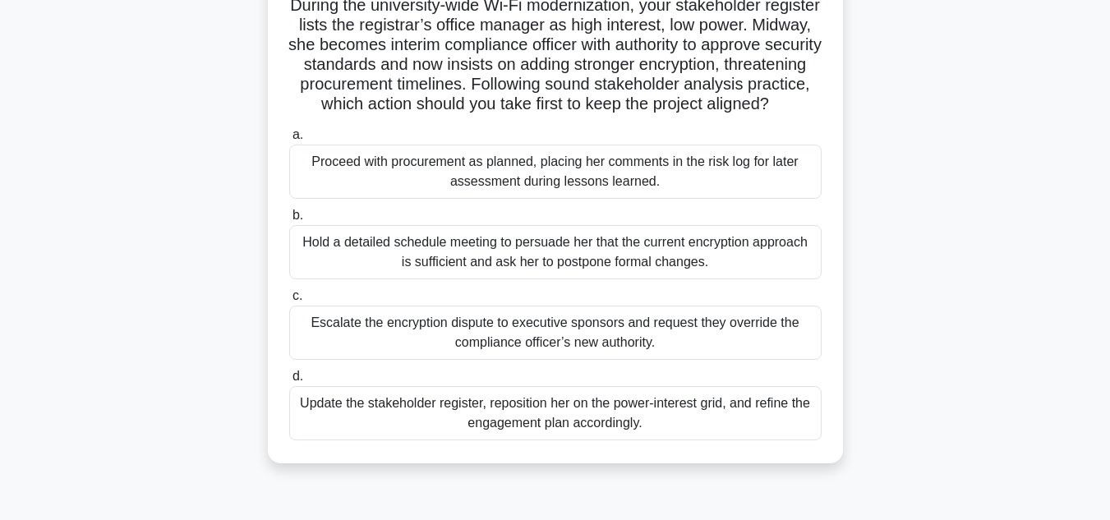
scroll to position [164, 0]
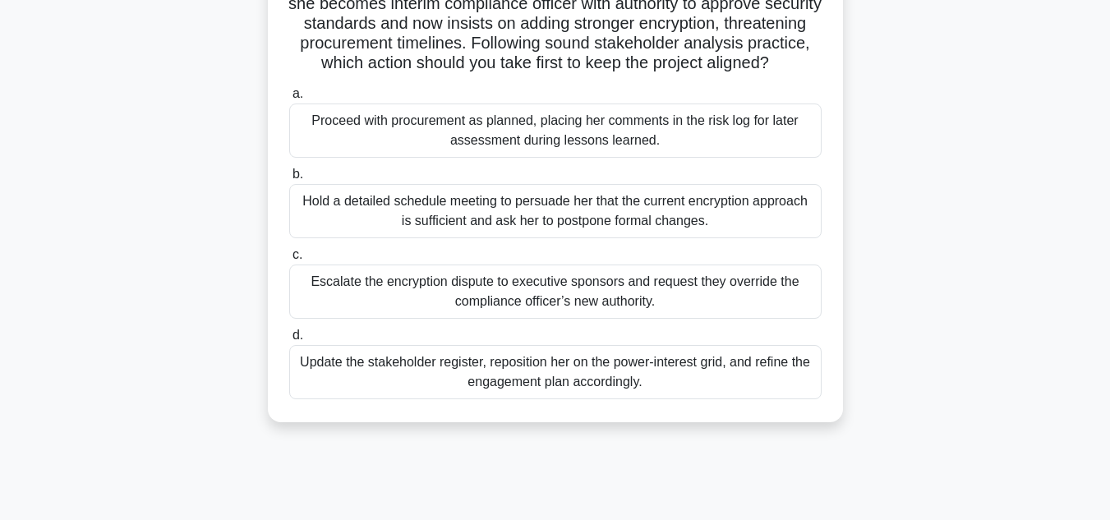
click at [590, 399] on div "Update the stakeholder register, reposition her on the power-interest grid, and…" at bounding box center [555, 372] width 532 height 54
click at [289, 341] on input "d. Update the stakeholder register, reposition her on the power-interest grid, …" at bounding box center [289, 335] width 0 height 11
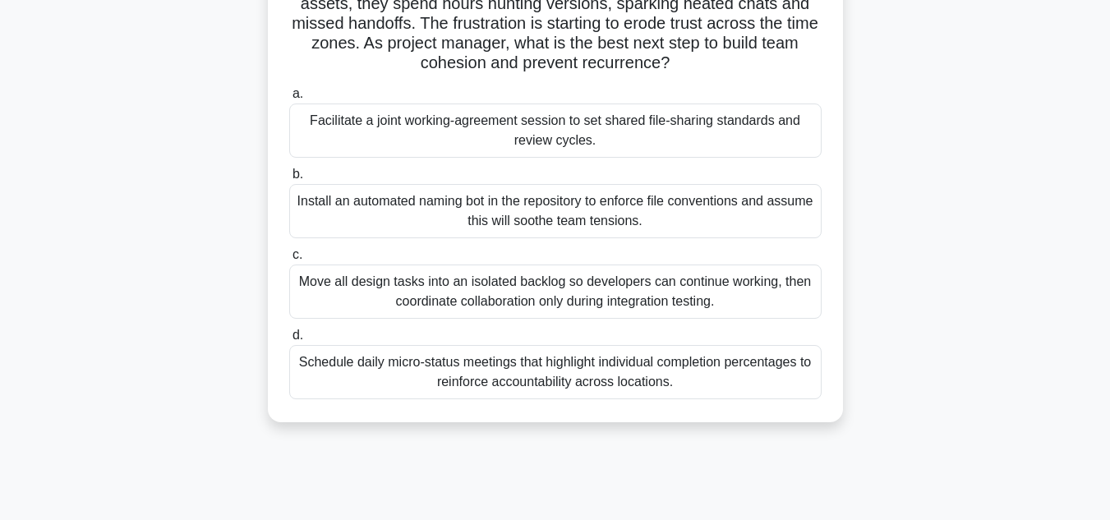
click at [635, 380] on div "Schedule daily micro-status meetings that highlight individual completion perce…" at bounding box center [555, 372] width 532 height 54
click at [289, 341] on input "d. Schedule daily micro-status meetings that highlight individual completion pe…" at bounding box center [289, 335] width 0 height 11
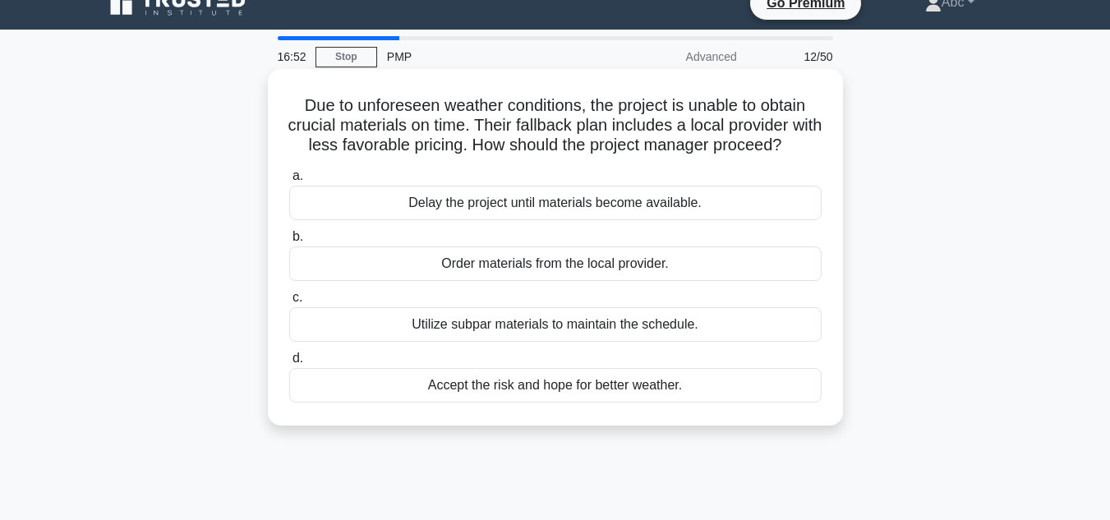
scroll to position [0, 0]
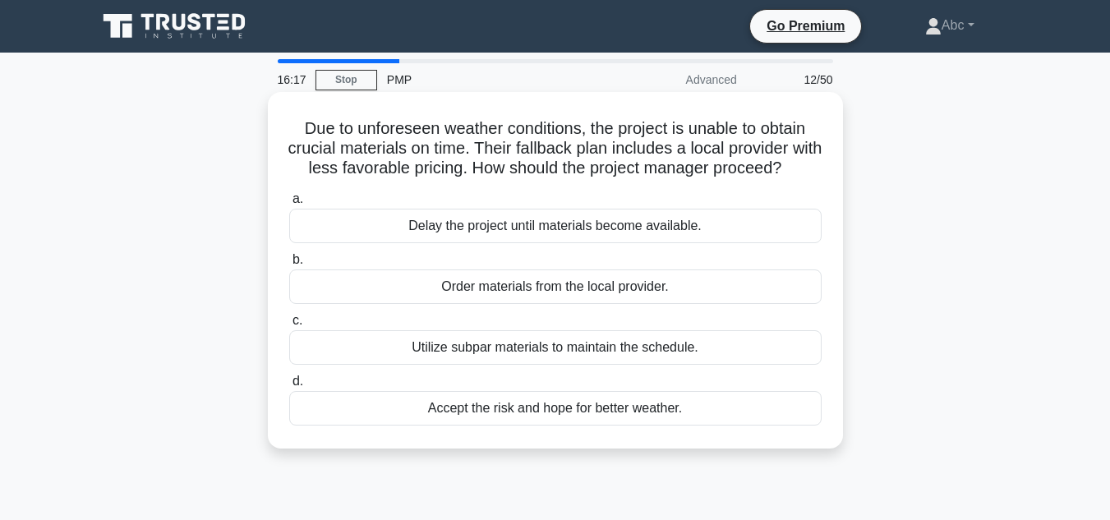
click at [553, 304] on div "Order materials from the local provider." at bounding box center [555, 287] width 532 height 35
click at [289, 265] on input "b. Order materials from the local provider." at bounding box center [289, 260] width 0 height 11
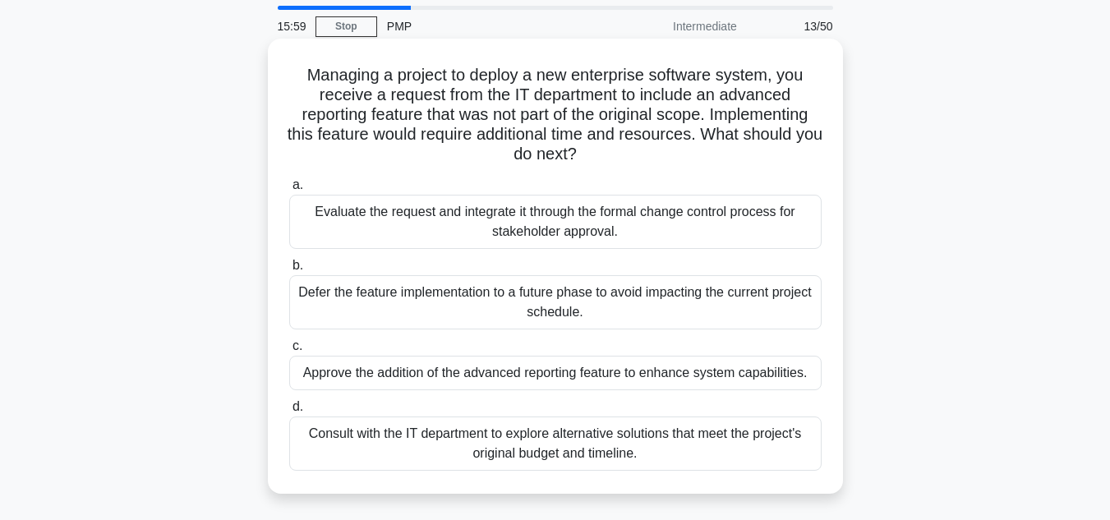
scroll to position [82, 0]
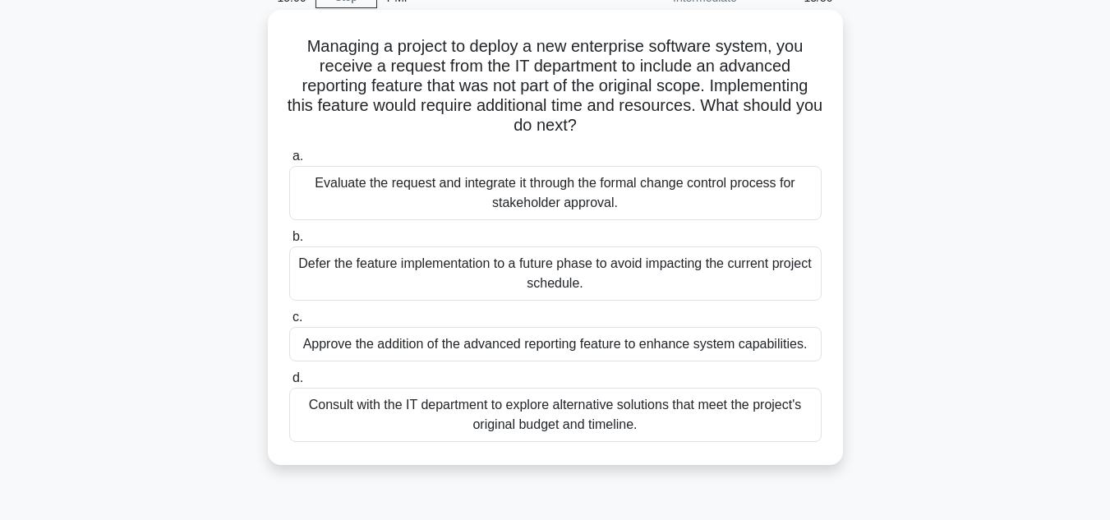
click at [590, 200] on div "Evaluate the request and integrate it through the formal change control process…" at bounding box center [555, 193] width 532 height 54
click at [289, 162] on input "a. Evaluate the request and integrate it through the formal change control proc…" at bounding box center [289, 156] width 0 height 11
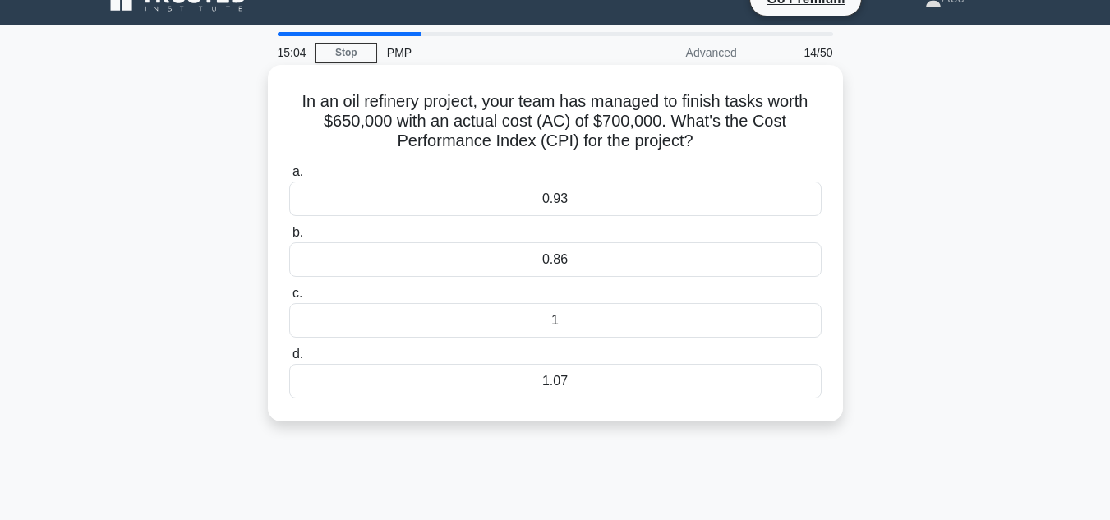
scroll to position [0, 0]
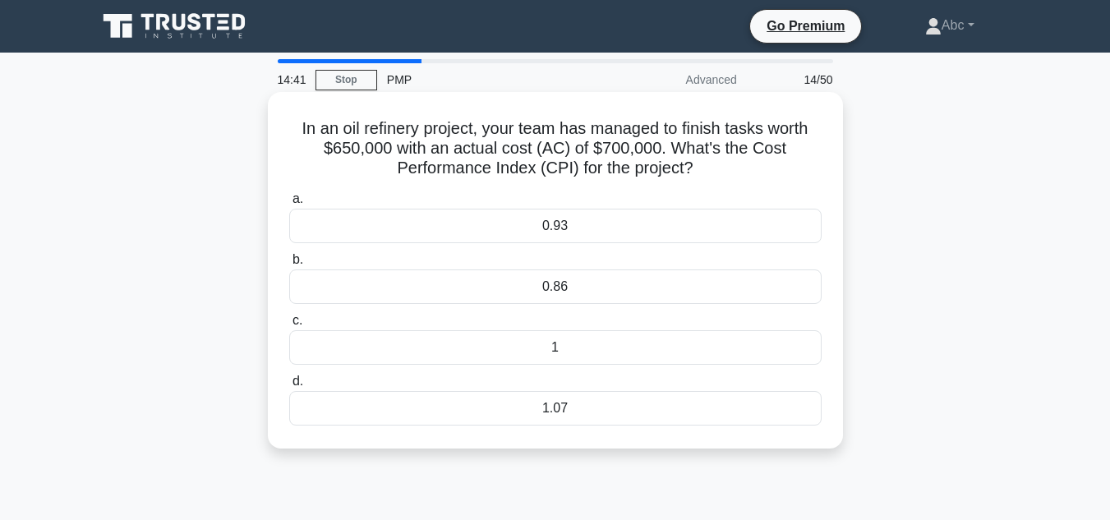
click at [555, 232] on div "0.93" at bounding box center [555, 226] width 532 height 35
click at [289, 205] on input "a. 0.93" at bounding box center [289, 199] width 0 height 11
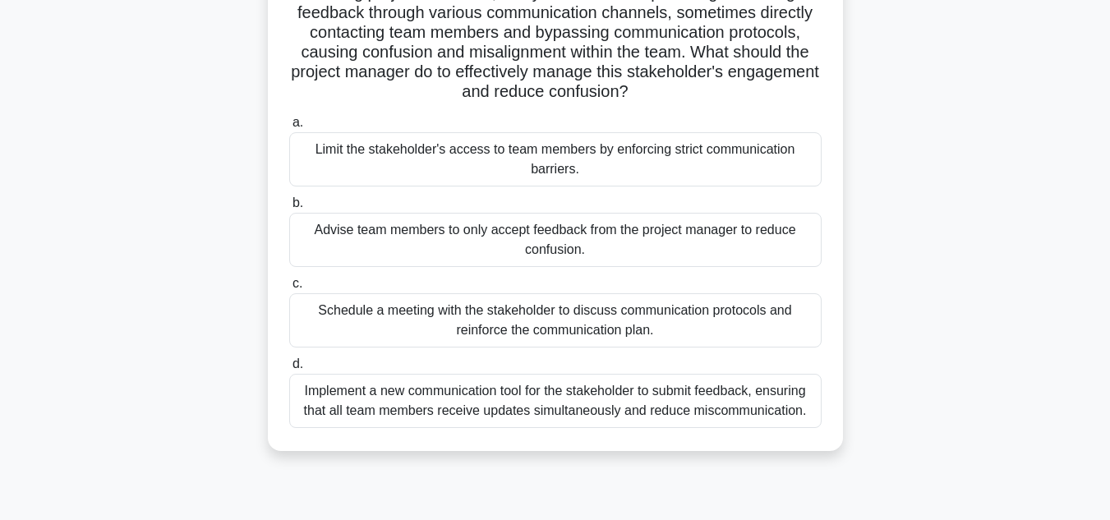
scroll to position [164, 0]
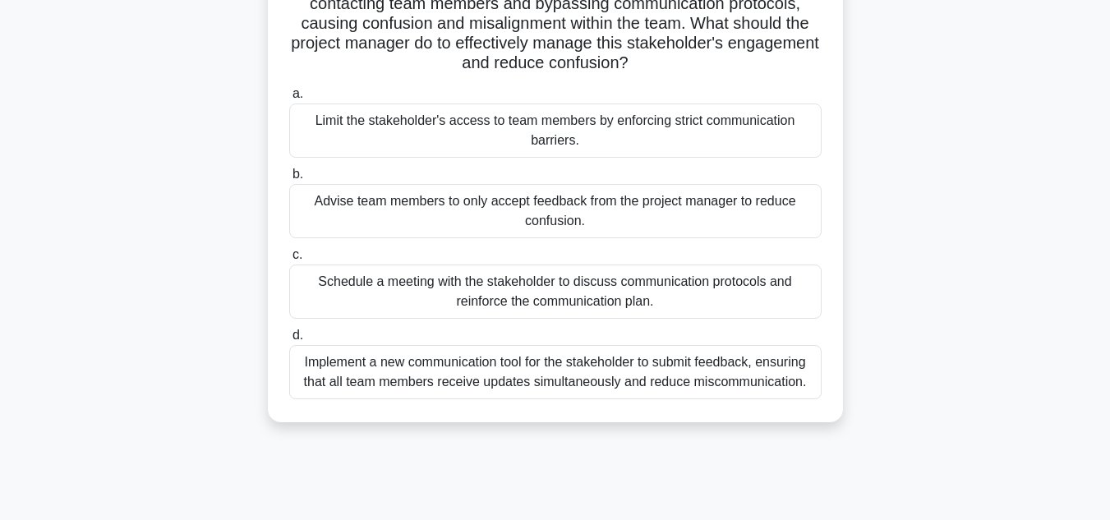
click at [602, 298] on div "Schedule a meeting with the stakeholder to discuss communication protocols and …" at bounding box center [555, 292] width 532 height 54
click at [289, 260] on input "c. Schedule a meeting with the stakeholder to discuss communication protocols a…" at bounding box center [289, 255] width 0 height 11
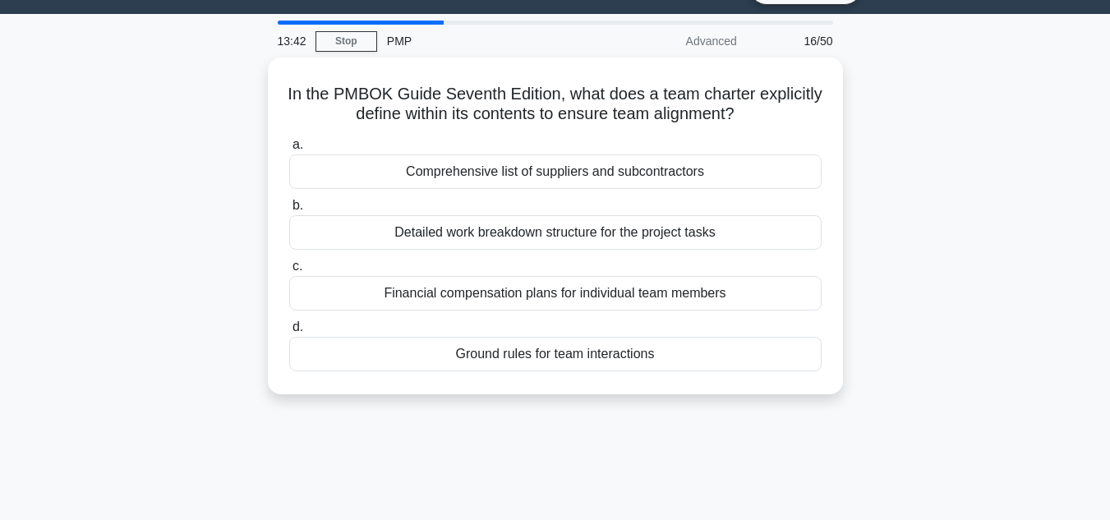
scroll to position [0, 0]
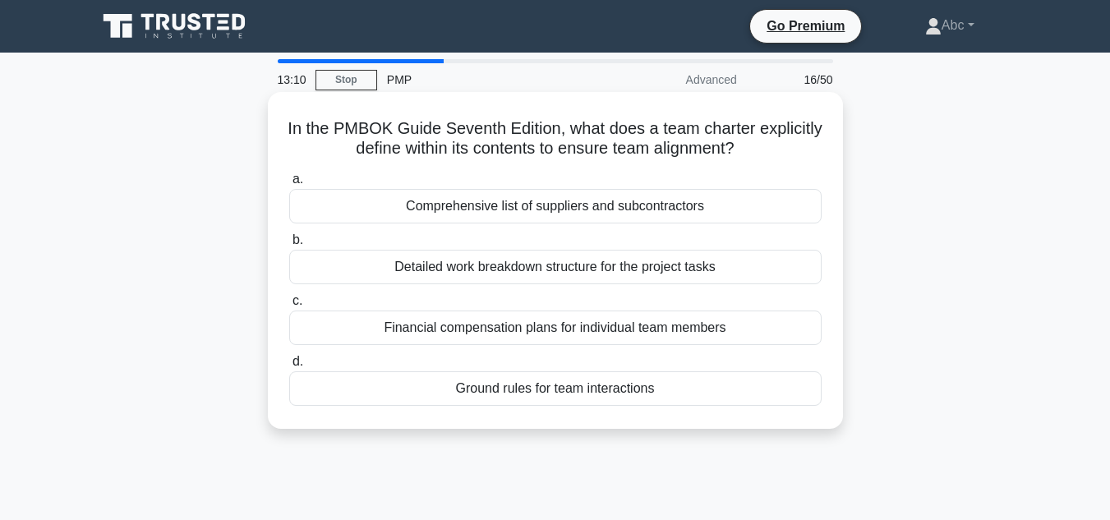
click at [537, 392] on div "Ground rules for team interactions" at bounding box center [555, 388] width 532 height 35
click at [289, 367] on input "d. Ground rules for team interactions" at bounding box center [289, 362] width 0 height 11
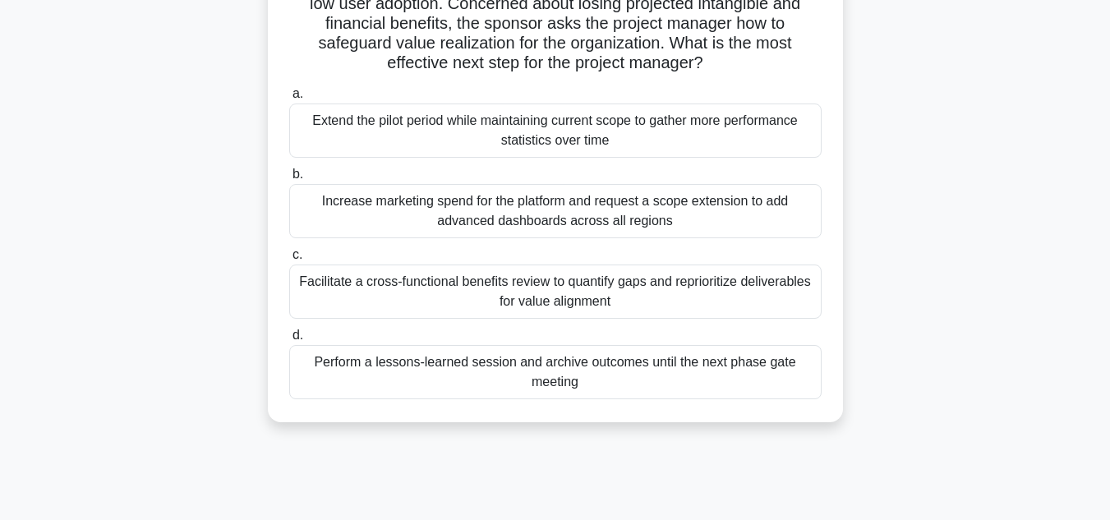
scroll to position [82, 0]
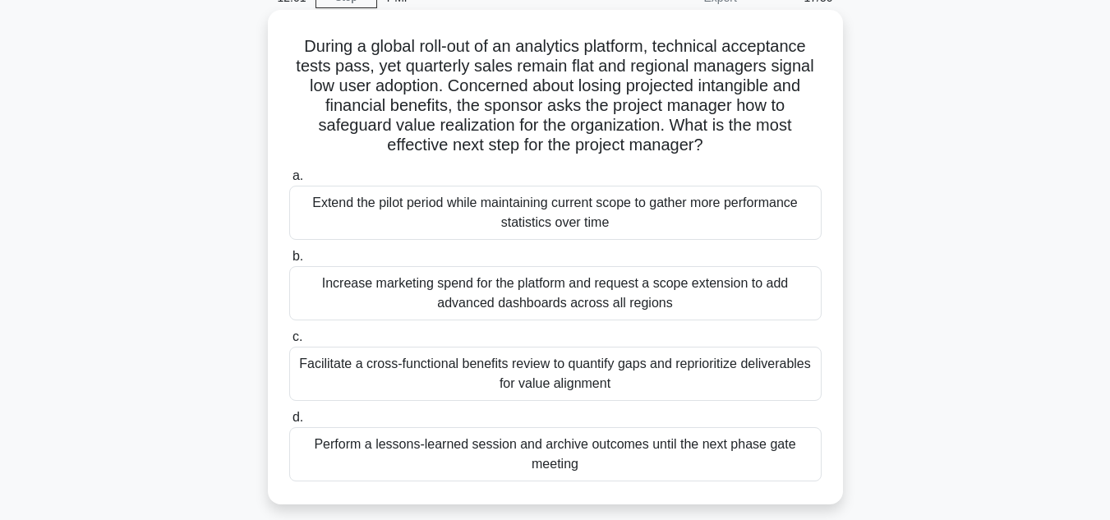
click at [691, 380] on div "Facilitate a cross-functional benefits review to quantify gaps and reprioritize…" at bounding box center [555, 374] width 532 height 54
click at [289, 343] on input "c. Facilitate a cross-functional benefits review to quantify gaps and repriorit…" at bounding box center [289, 337] width 0 height 11
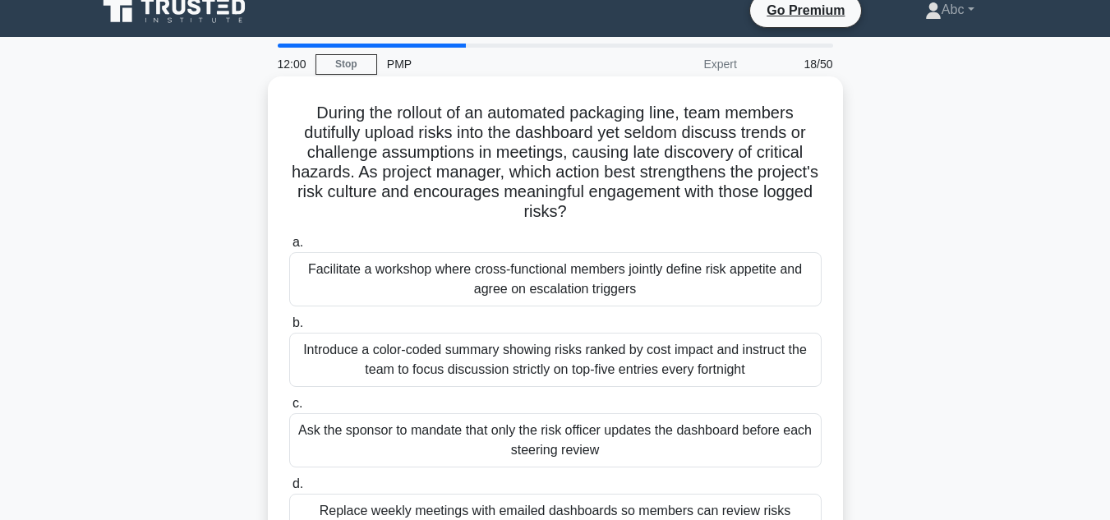
scroll to position [0, 0]
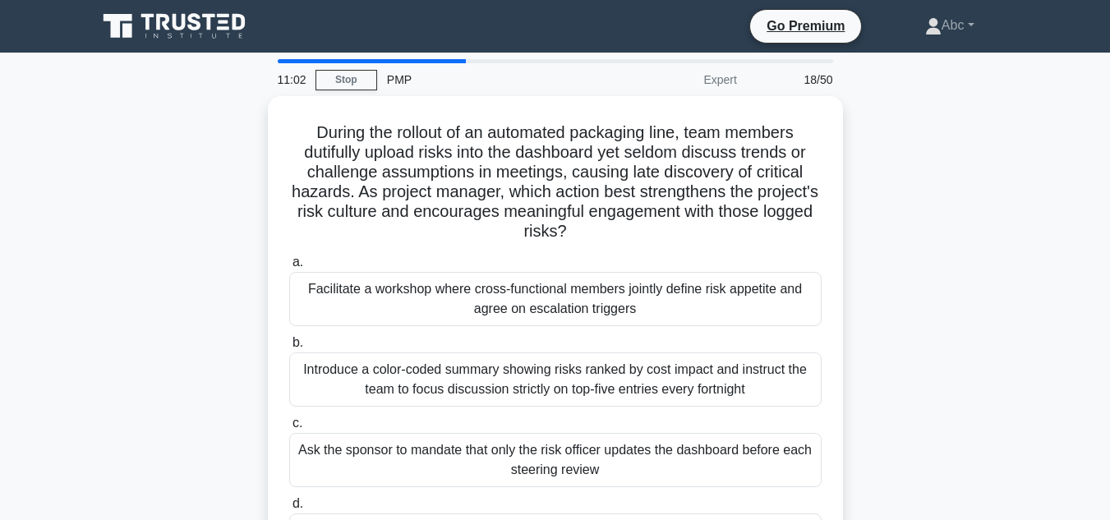
click at [1027, 366] on main "11:02 Stop PMP Expert 18/50 During the rollout of an automated packaging line, …" at bounding box center [555, 470] width 1110 height 835
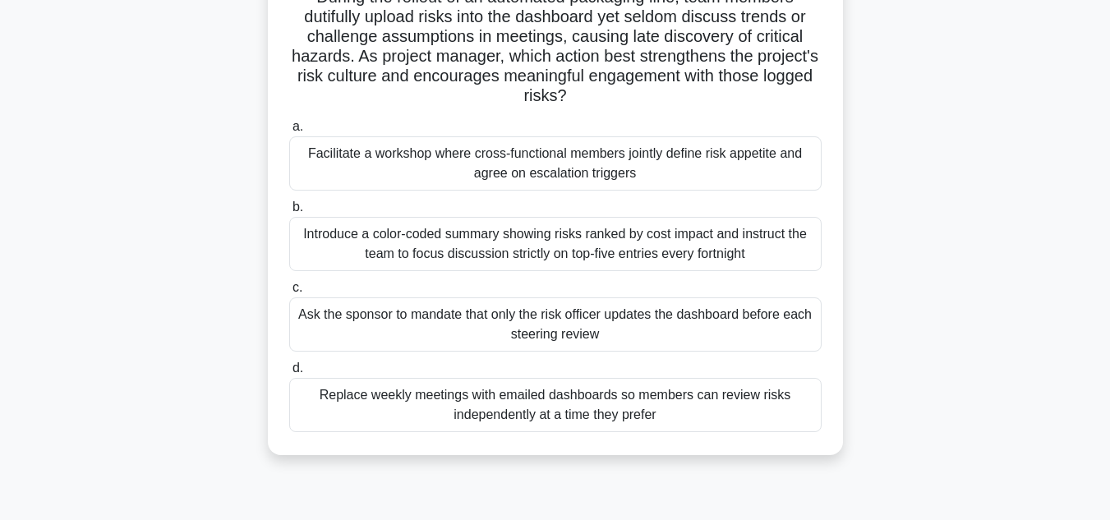
scroll to position [164, 0]
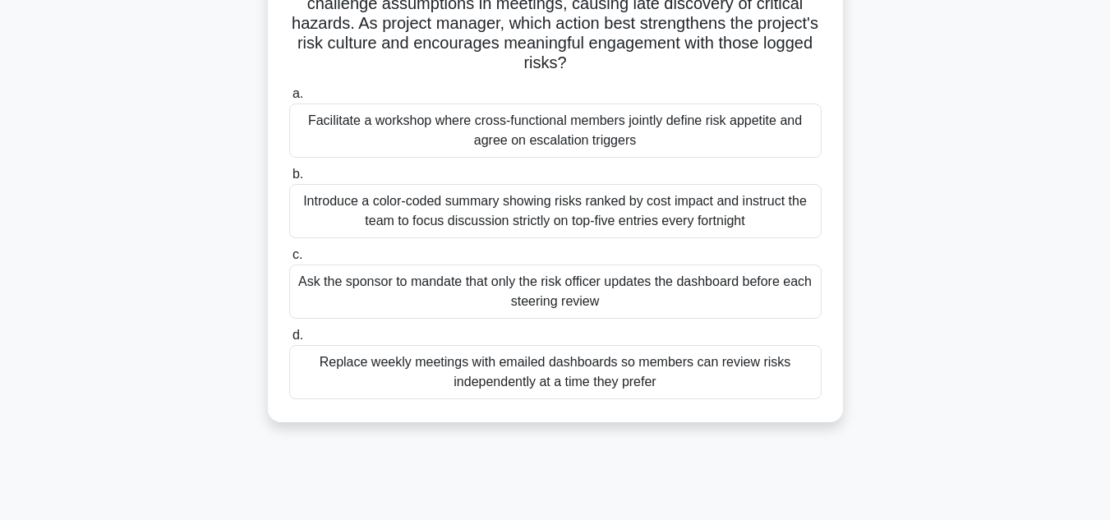
click at [552, 213] on div "Introduce a color-coded summary showing risks ranked by cost impact and instruc…" at bounding box center [555, 211] width 532 height 54
click at [289, 180] on input "b. Introduce a color-coded summary showing risks ranked by cost impact and inst…" at bounding box center [289, 174] width 0 height 11
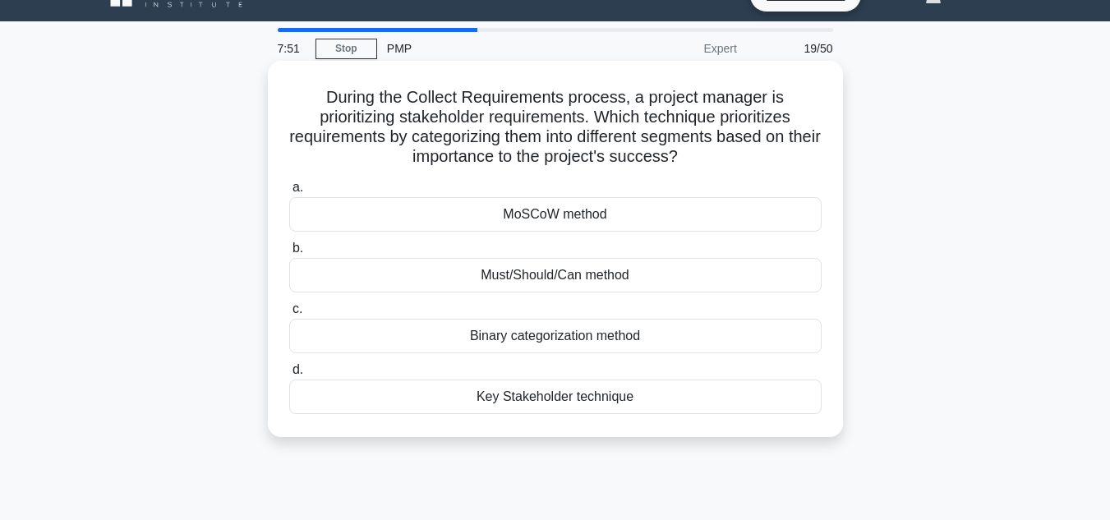
scroll to position [0, 0]
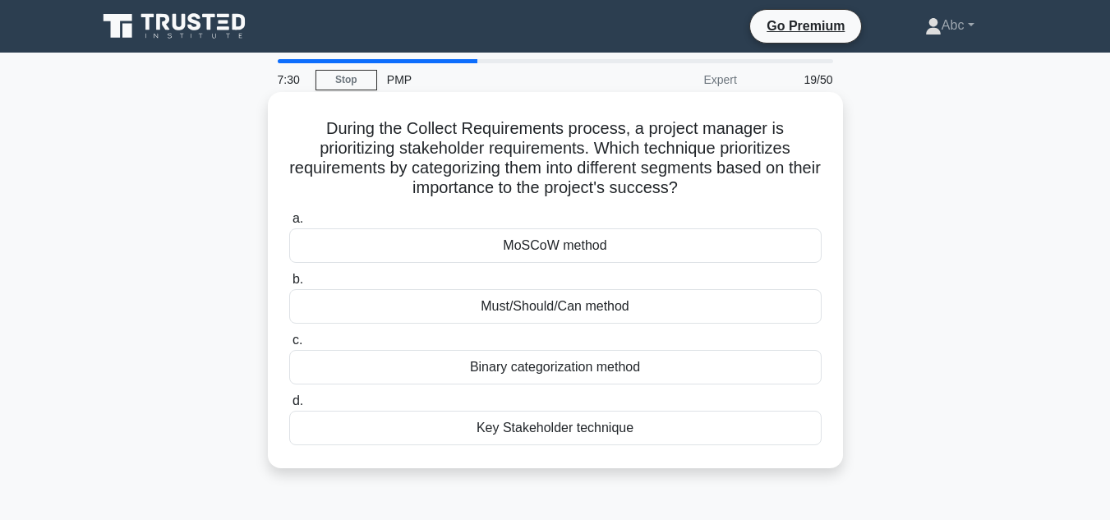
click at [607, 430] on div "Key Stakeholder technique" at bounding box center [555, 428] width 532 height 35
click at [289, 407] on input "d. Key Stakeholder technique" at bounding box center [289, 401] width 0 height 11
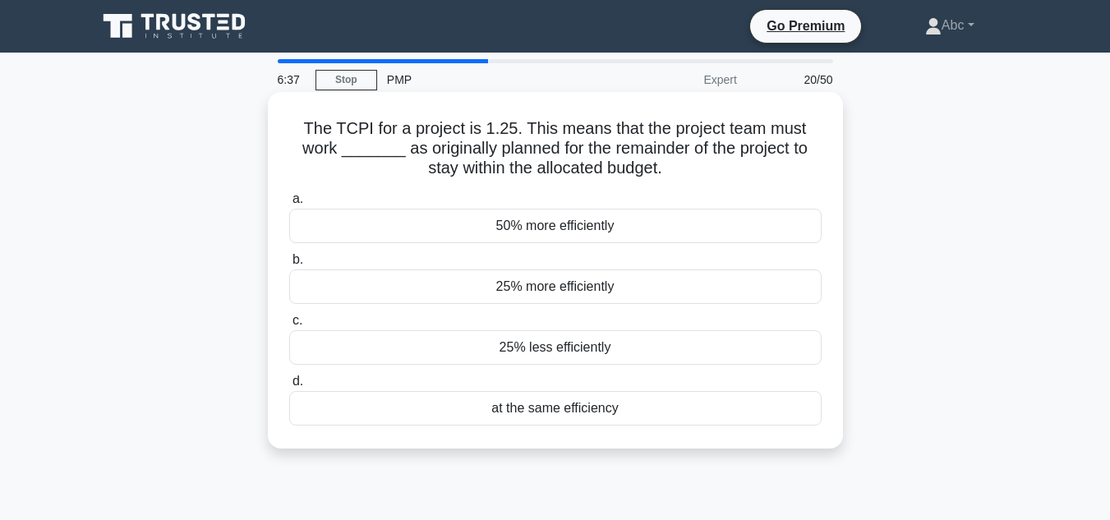
click at [592, 292] on div "25% more efficiently" at bounding box center [555, 287] width 532 height 35
click at [289, 265] on input "b. 25% more efficiently" at bounding box center [289, 260] width 0 height 11
